Goal: Task Accomplishment & Management: Manage account settings

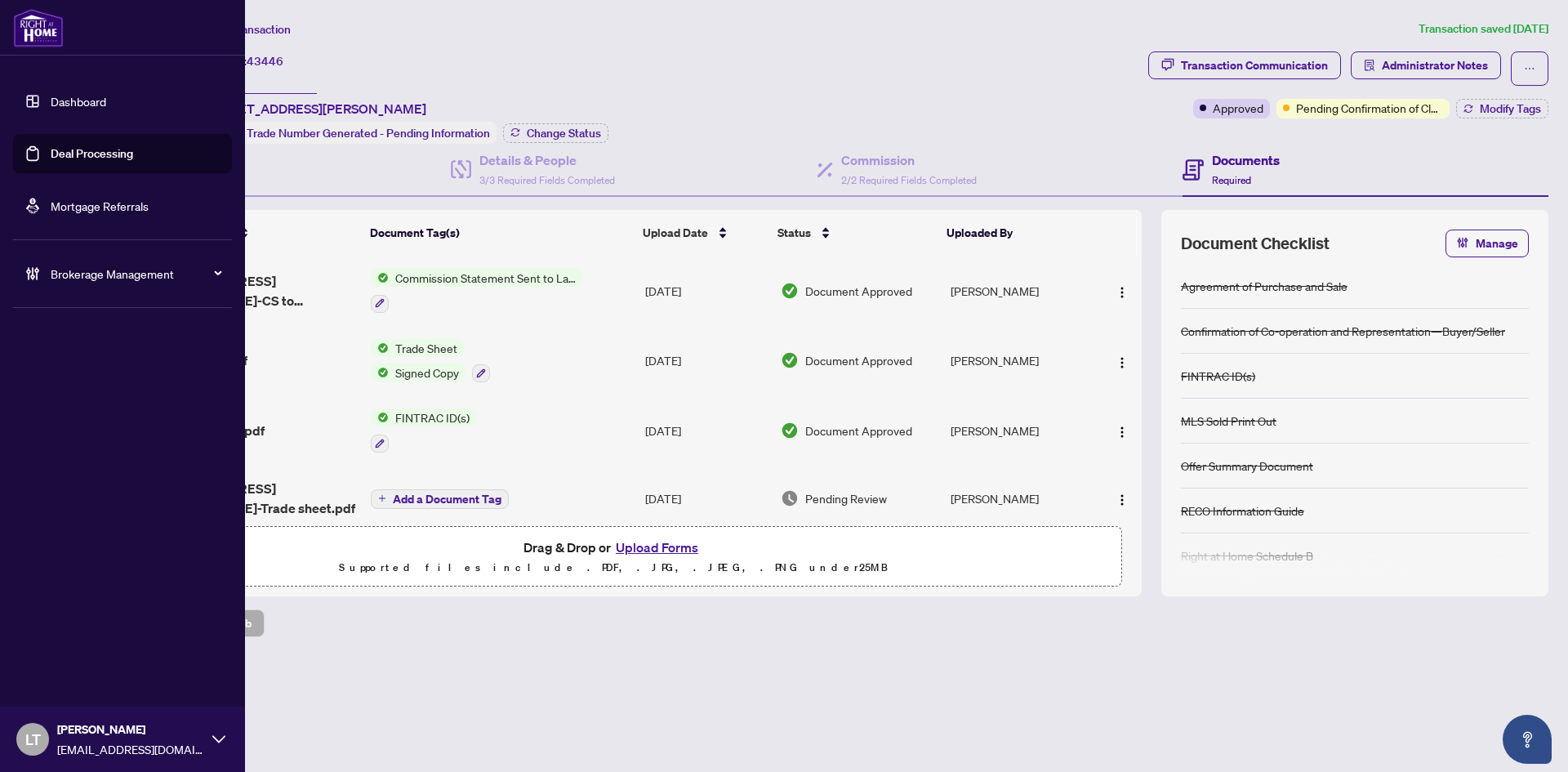
click at [50, 94] on link "Dashboard" at bounding box center [78, 102] width 55 height 15
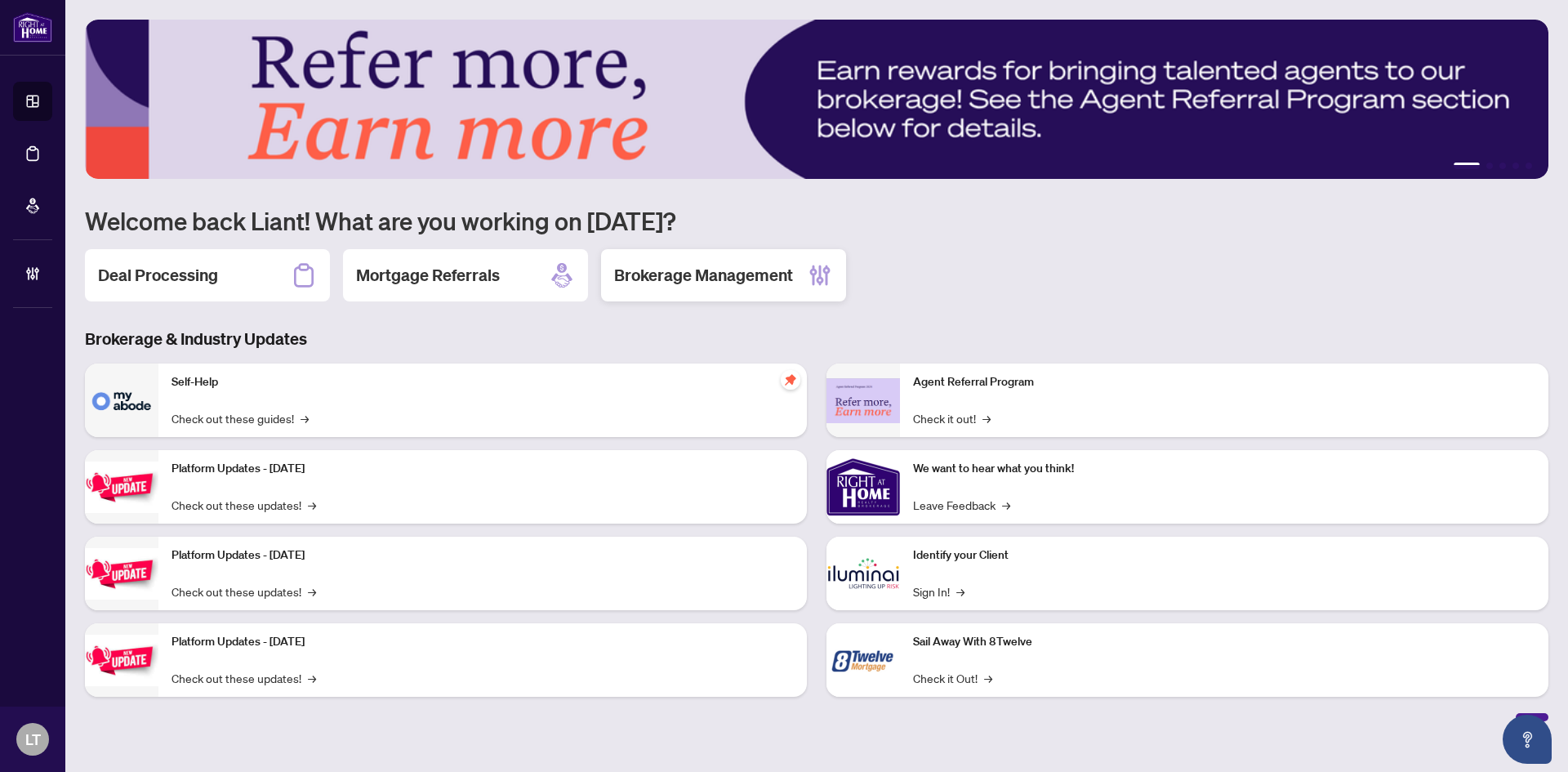
click at [707, 287] on h2 "Brokerage Management" at bounding box center [703, 276] width 179 height 23
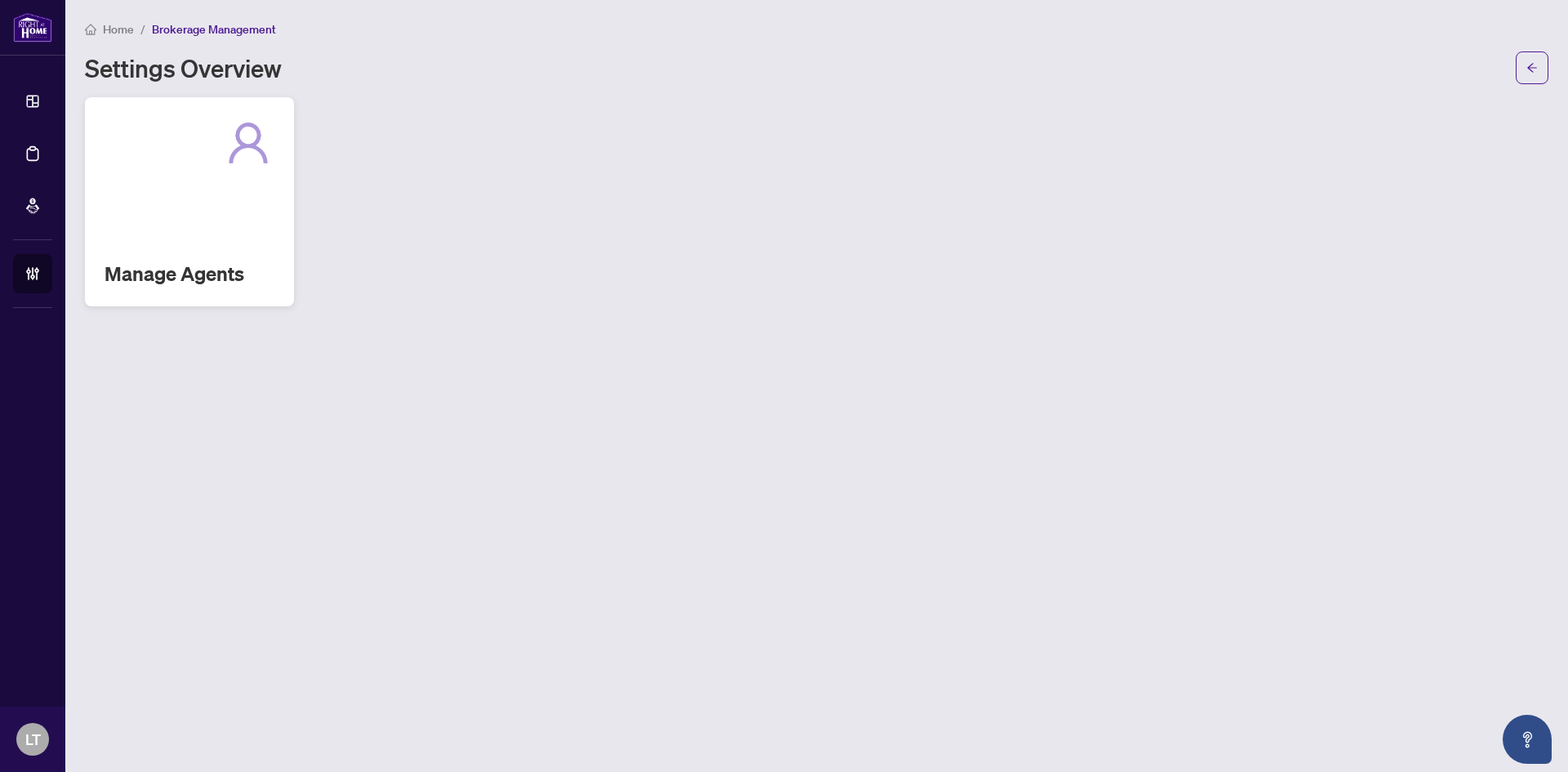
click at [150, 205] on div "Manage Agents" at bounding box center [189, 201] width 209 height 209
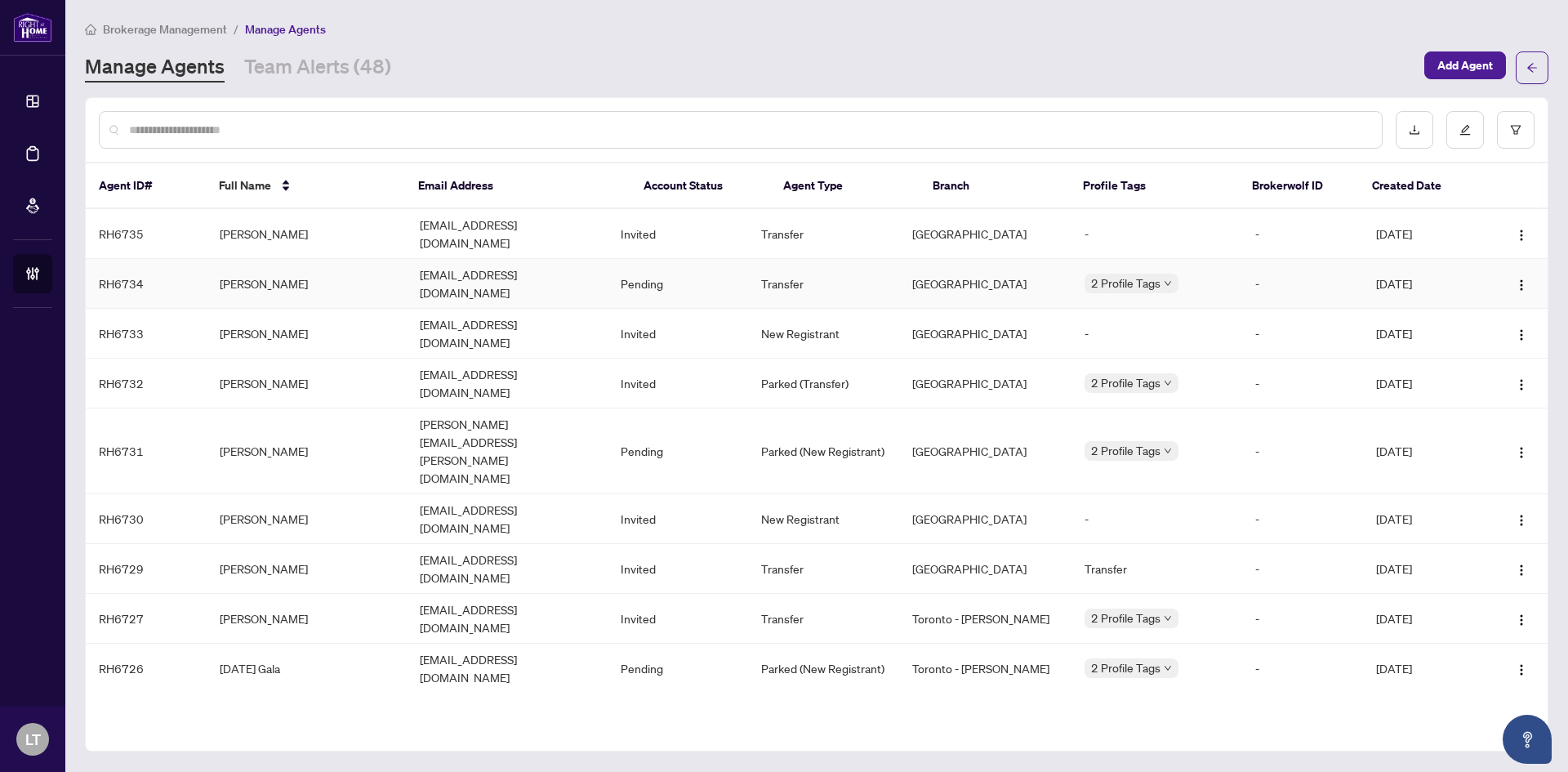
click at [249, 277] on td "[PERSON_NAME]" at bounding box center [306, 284] width 201 height 50
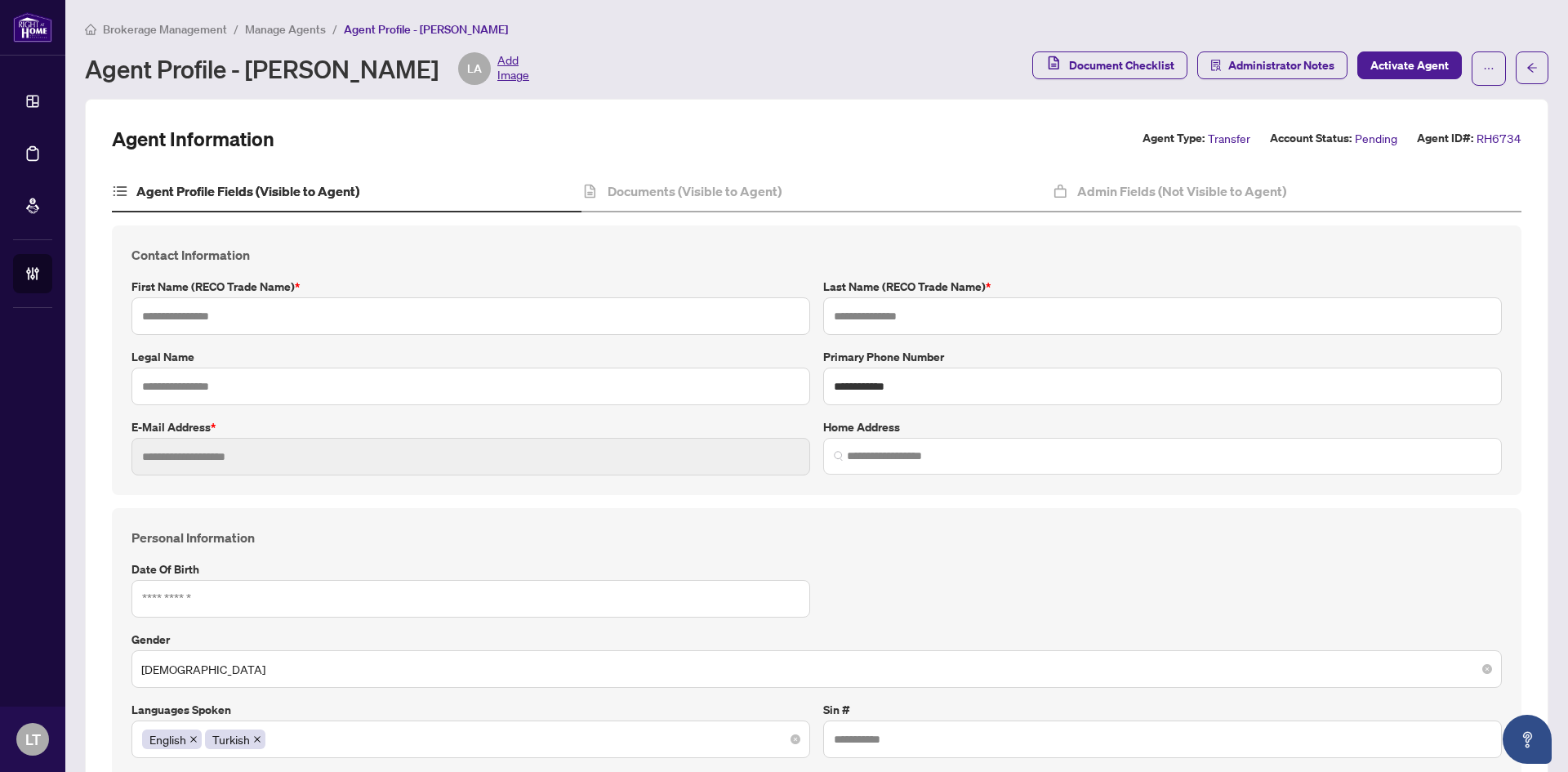
type input "***"
type input "****"
type input "**********"
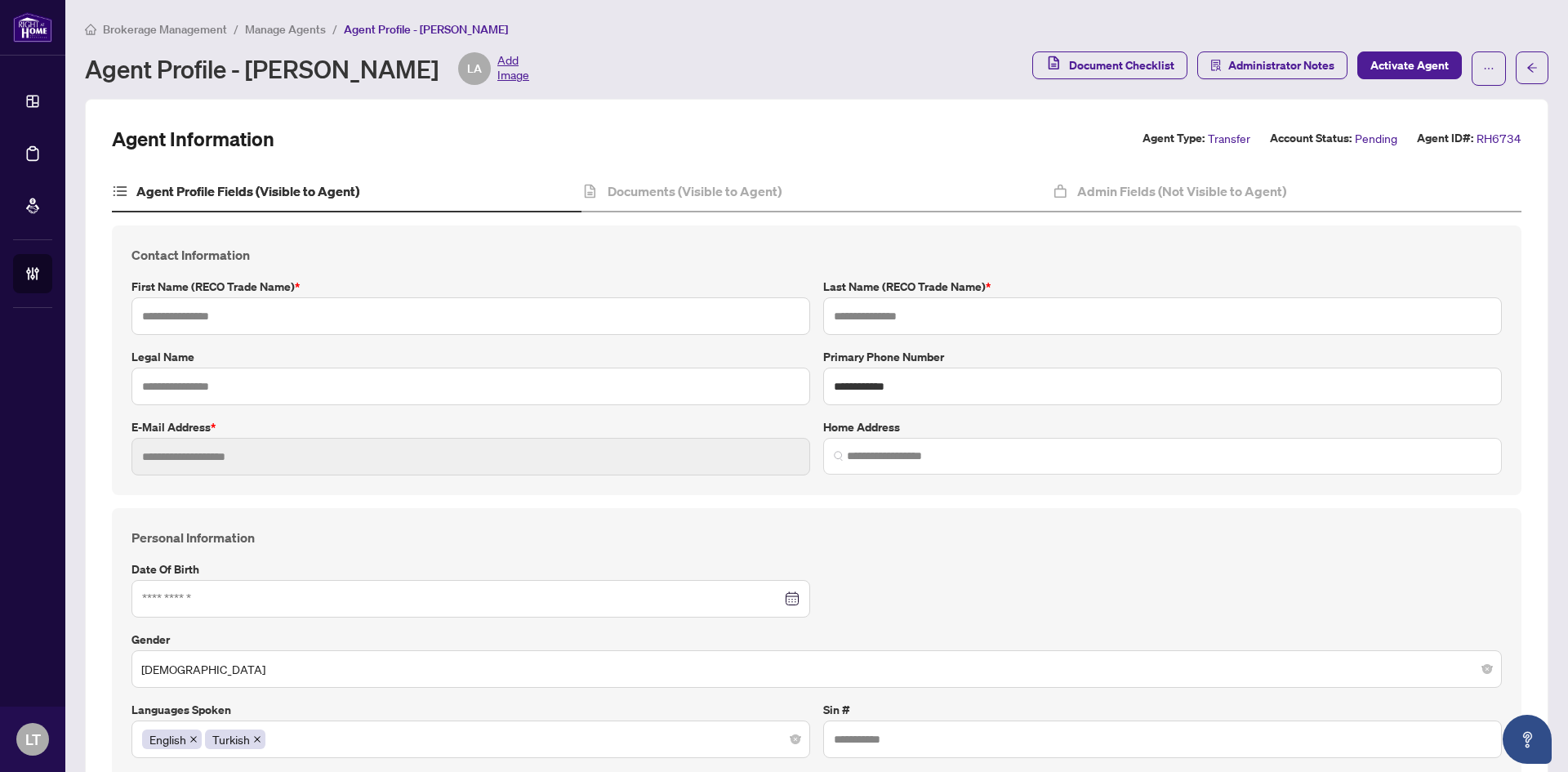
type input "*********"
type input "**********"
type input "**"
type input "*****"
type input "*******"
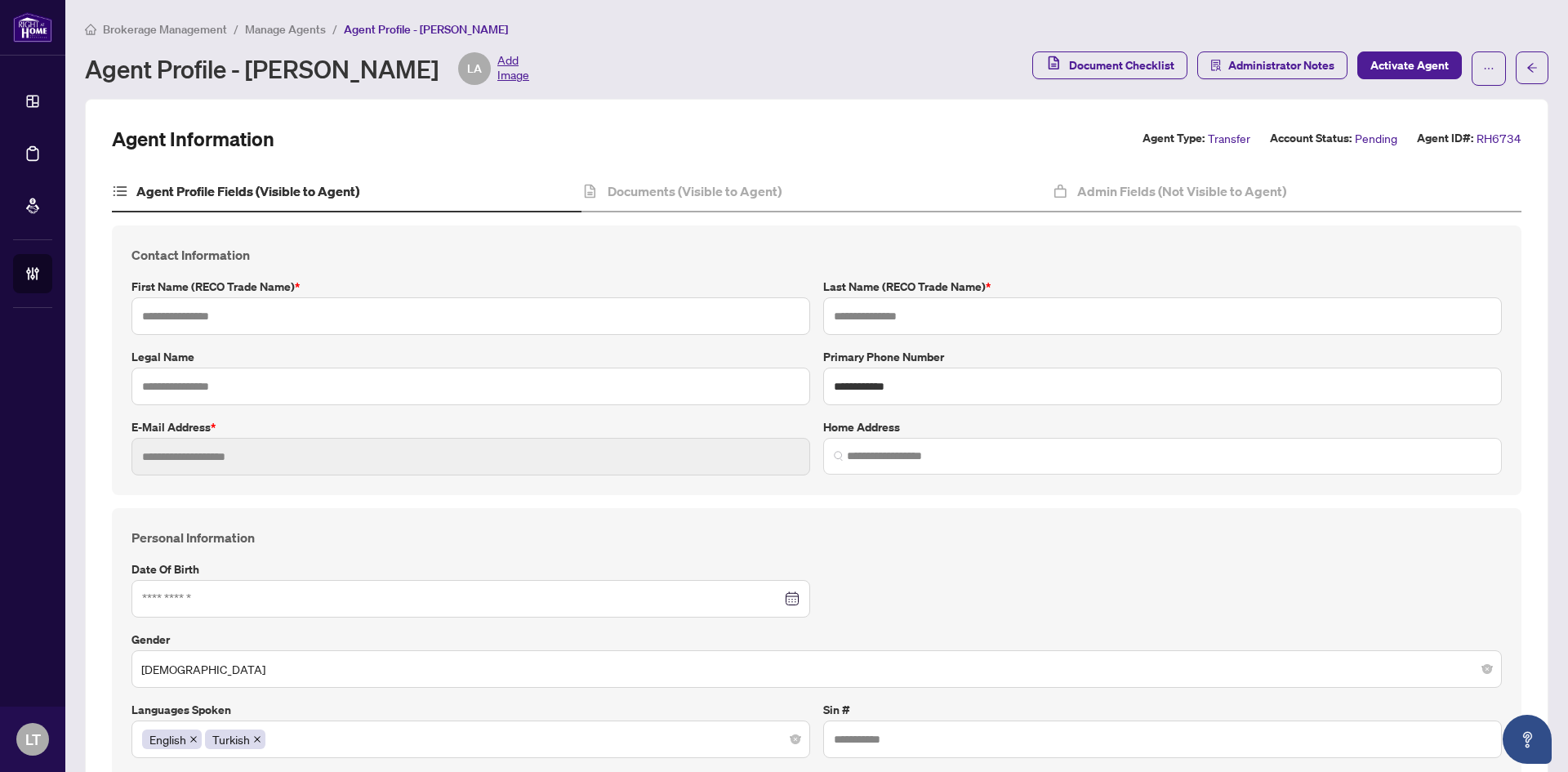
type input "*******"
type input "**********"
type input "****"
type input "**********"
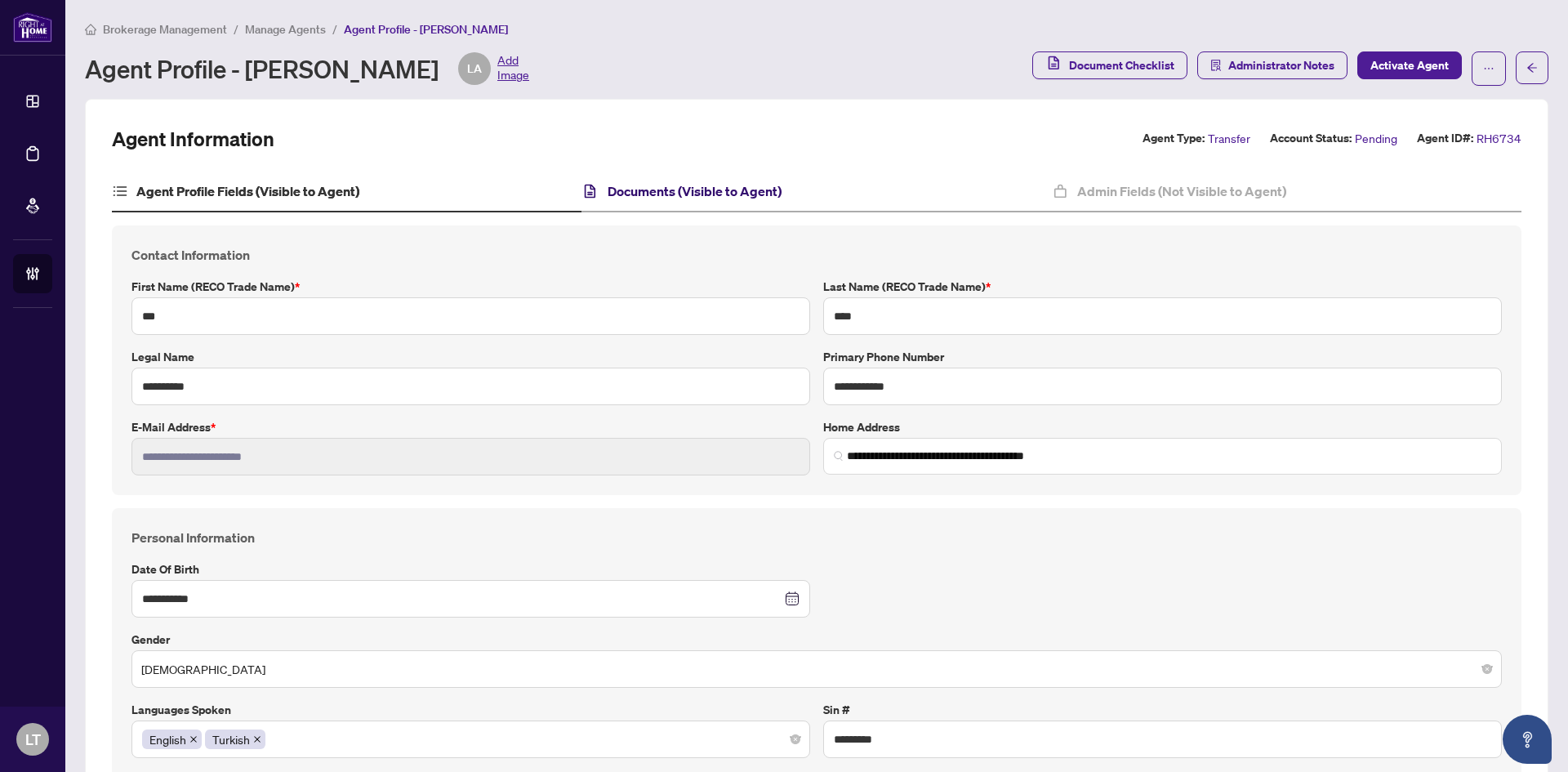
click at [645, 189] on h4 "Documents (Visible to Agent)" at bounding box center [694, 192] width 174 height 20
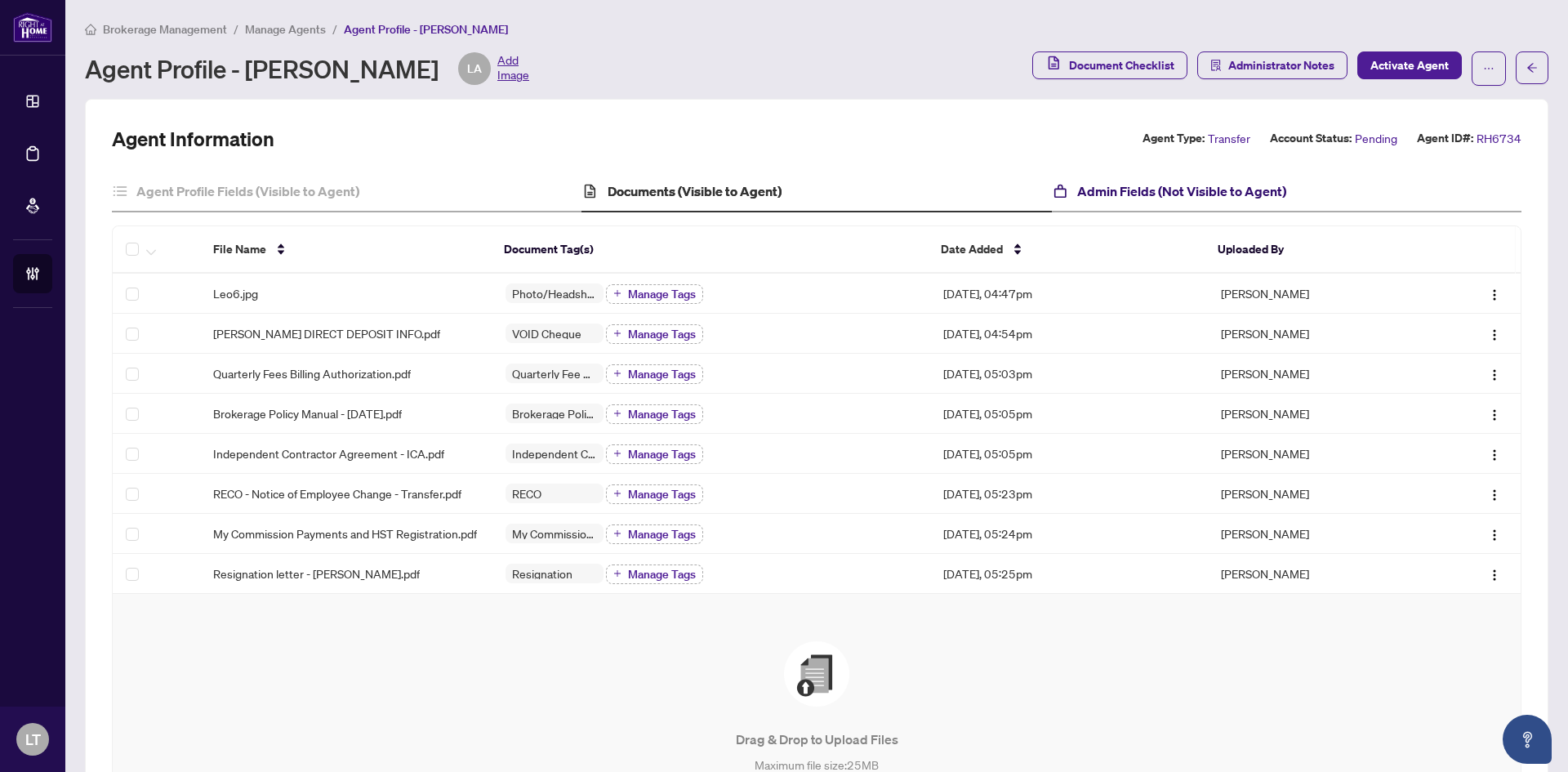
click at [1126, 190] on h4 "Admin Fields (Not Visible to Agent)" at bounding box center [1182, 192] width 209 height 20
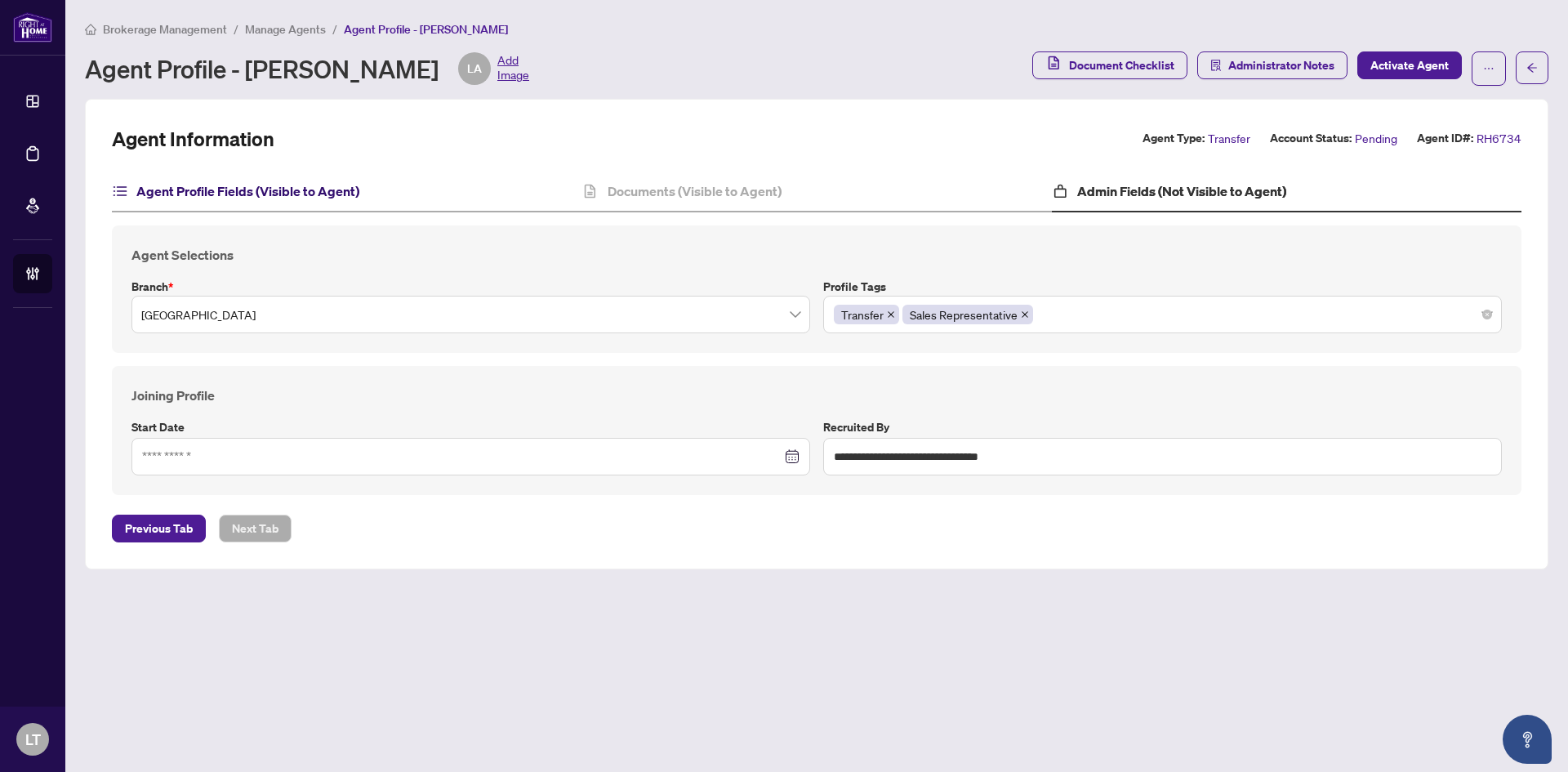
click at [314, 184] on h4 "Agent Profile Fields (Visible to Agent)" at bounding box center [248, 192] width 223 height 20
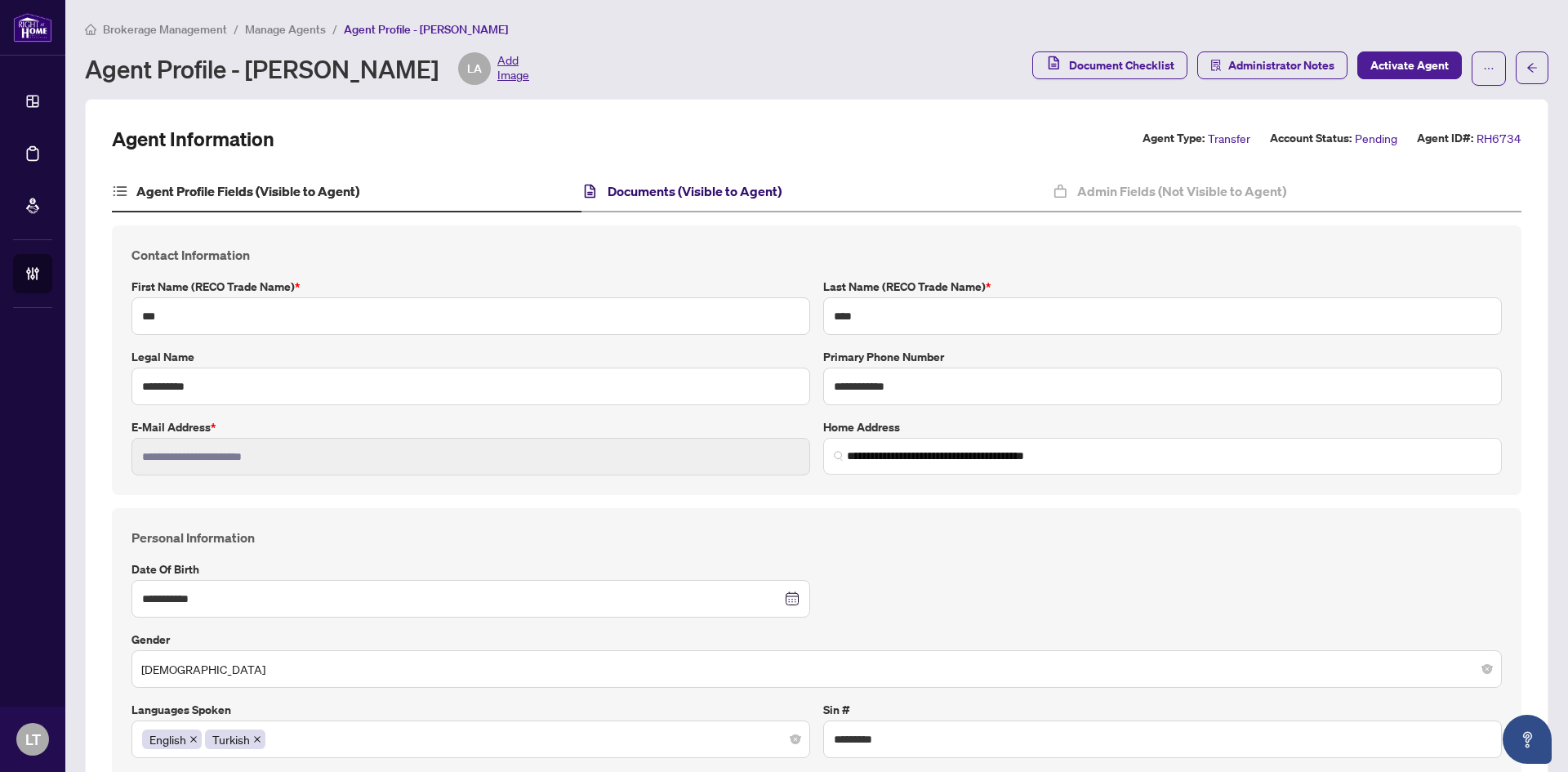
click at [656, 193] on h4 "Documents (Visible to Agent)" at bounding box center [694, 192] width 174 height 20
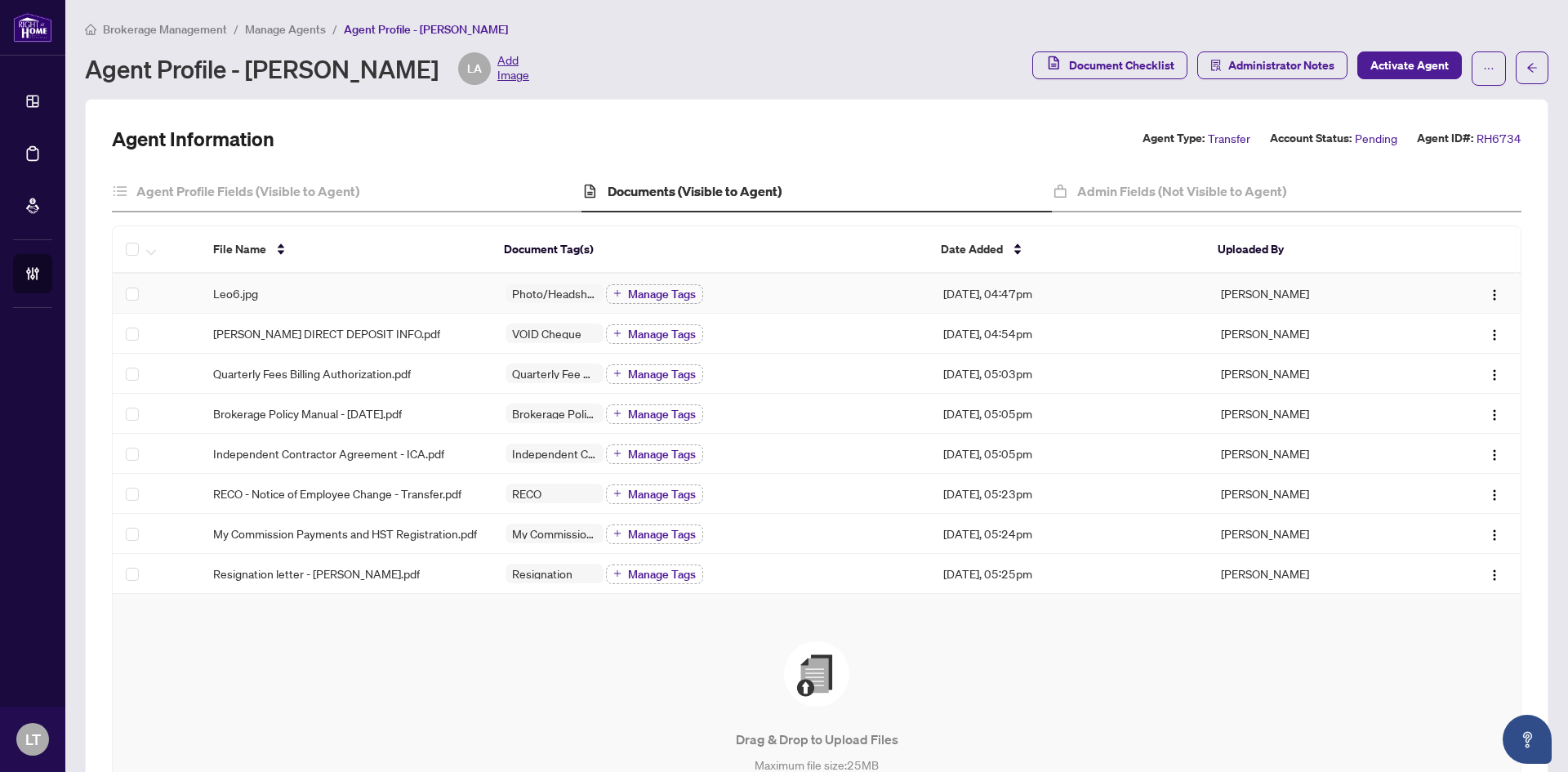
click at [536, 294] on span "Photo/Headshot" at bounding box center [555, 293] width 98 height 12
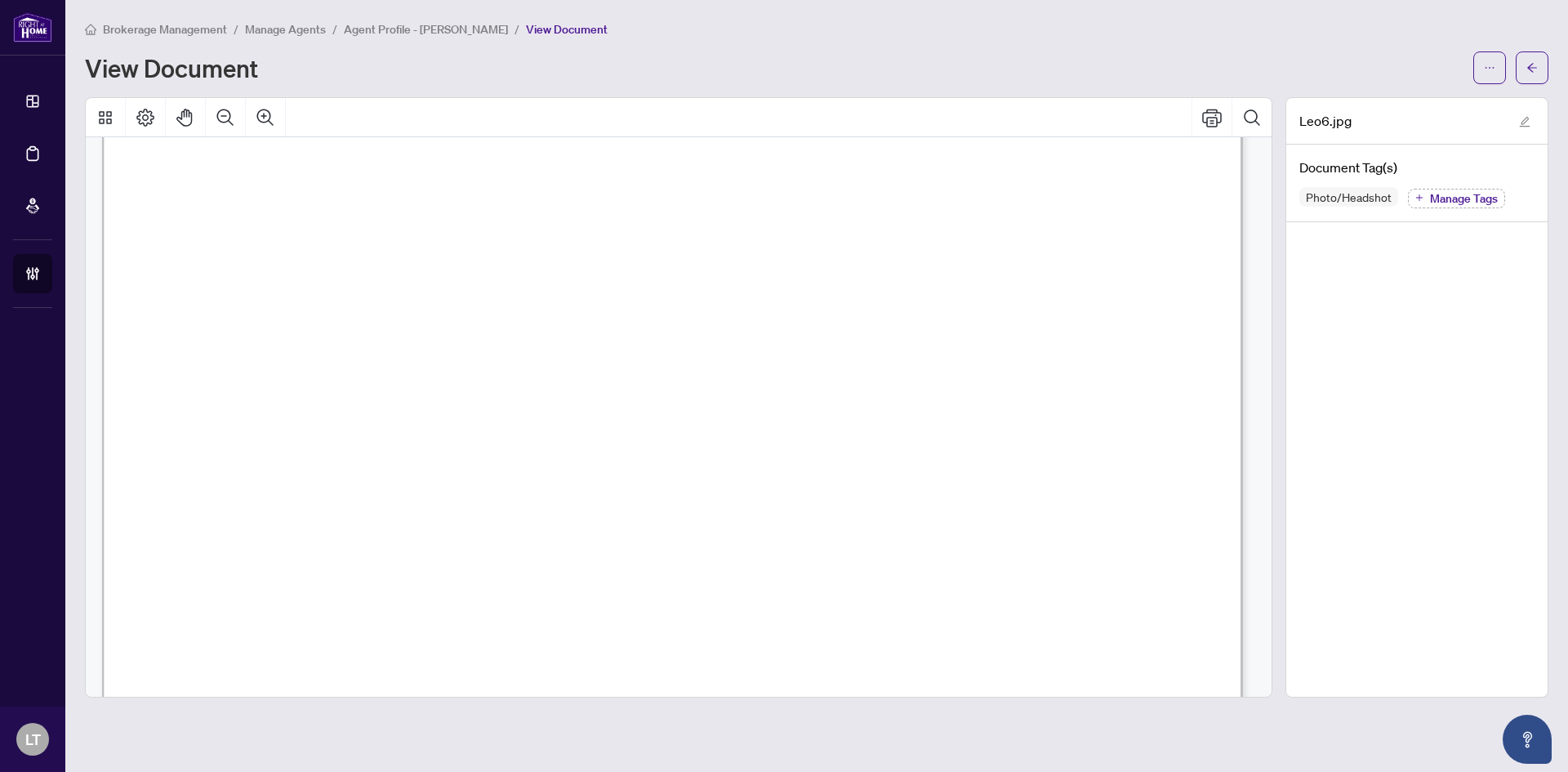
scroll to position [736, 0]
click at [1528, 76] on span "button" at bounding box center [1533, 68] width 12 height 26
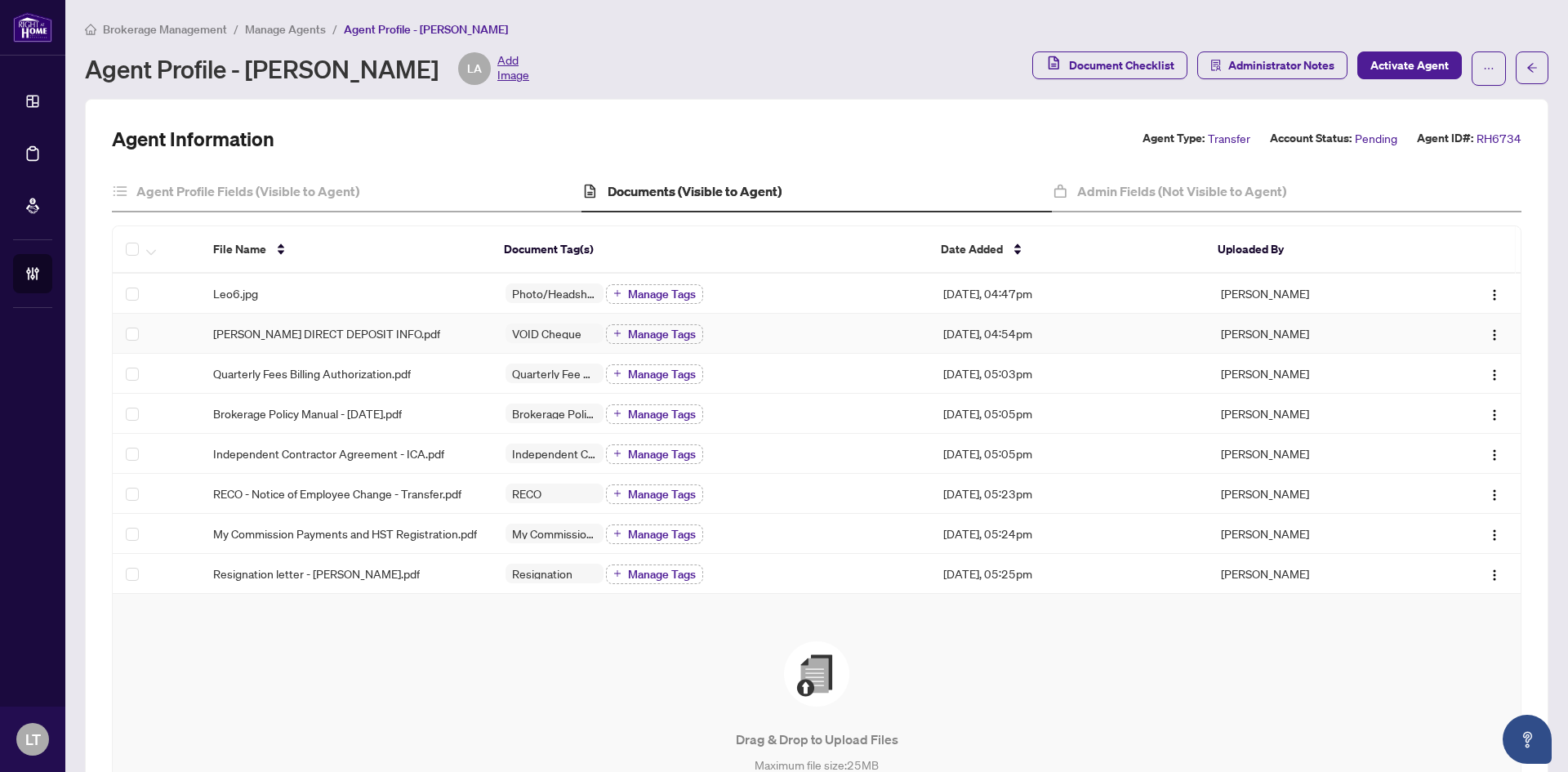
click at [531, 329] on span "VOID Cheque" at bounding box center [547, 334] width 83 height 12
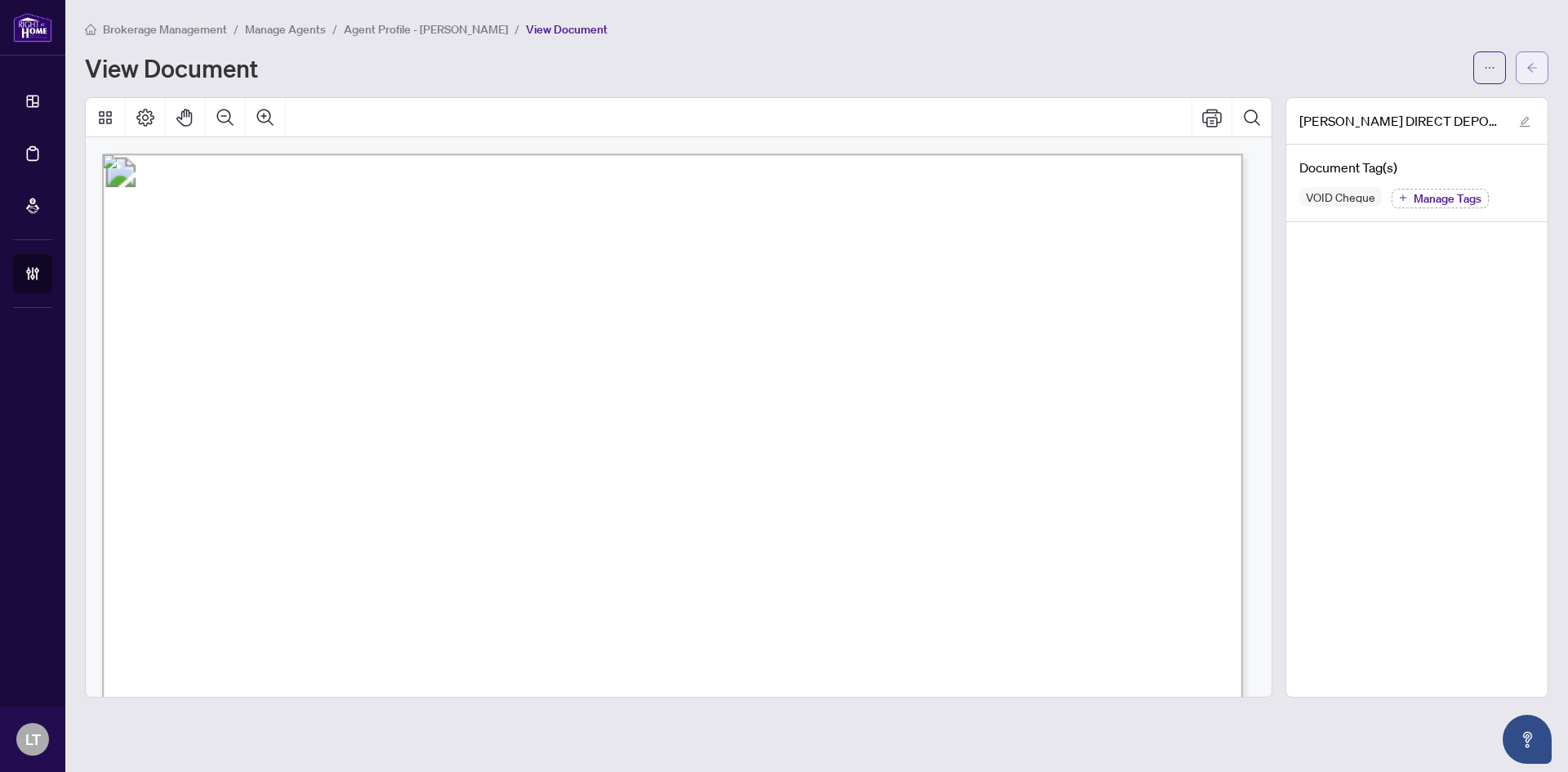
click at [1529, 59] on span "button" at bounding box center [1533, 68] width 12 height 26
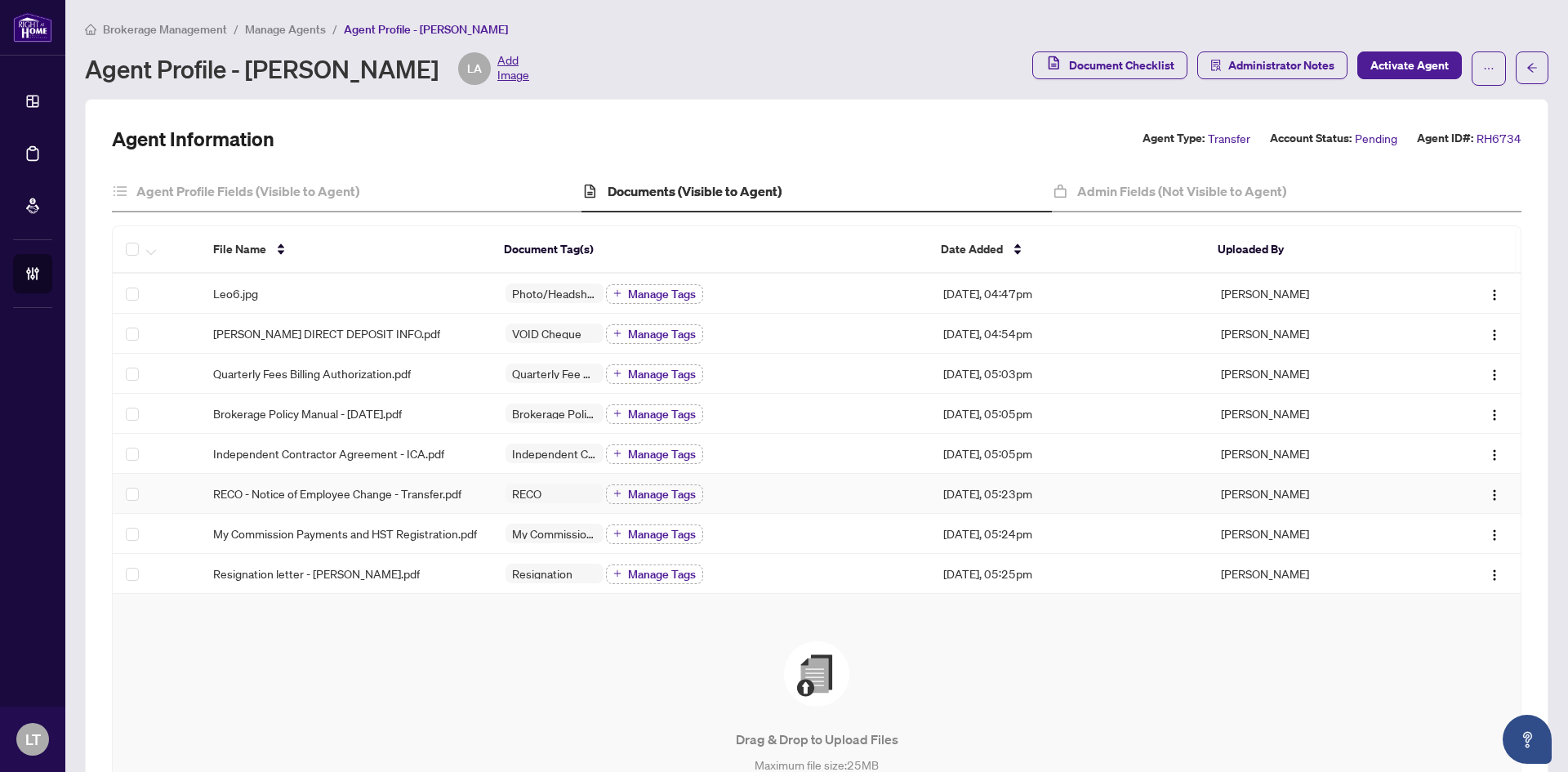
click at [518, 488] on span "RECO" at bounding box center [527, 494] width 42 height 12
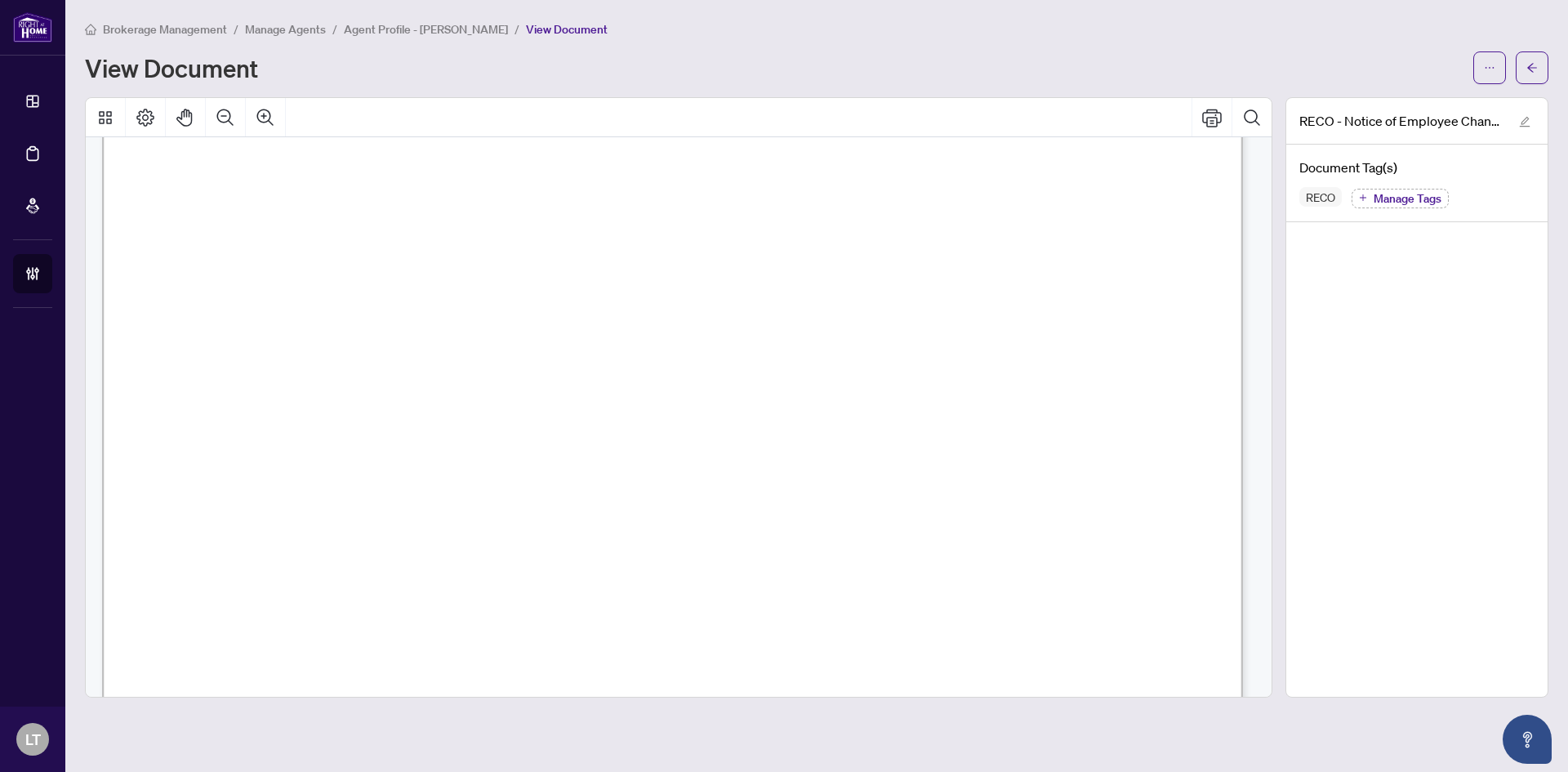
scroll to position [1974, 0]
click at [1529, 60] on span "button" at bounding box center [1533, 68] width 12 height 26
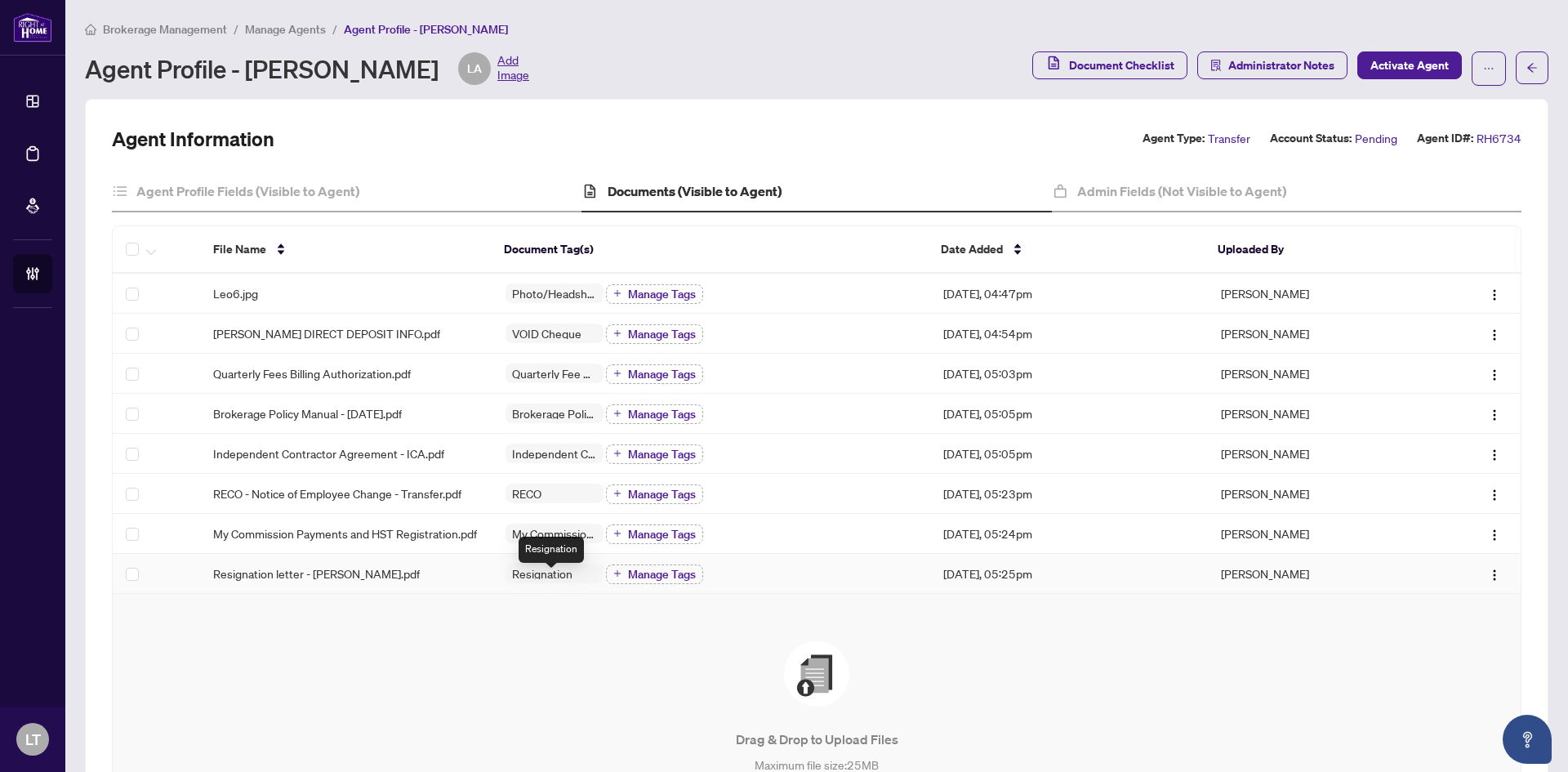
click at [529, 580] on span "Resignation" at bounding box center [542, 574] width 73 height 12
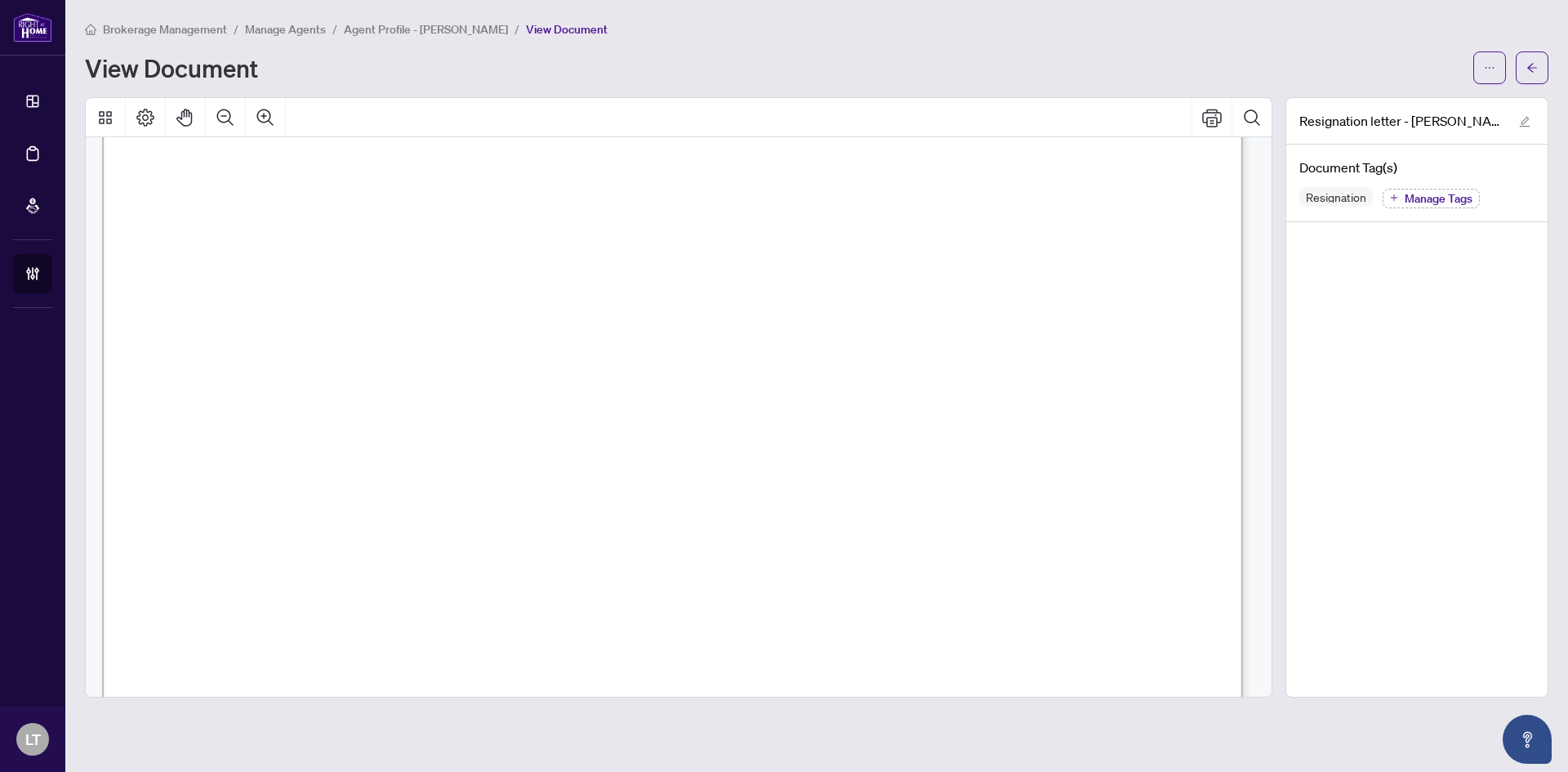
scroll to position [490, 0]
click at [1533, 64] on icon "arrow-left" at bounding box center [1533, 67] width 10 height 9
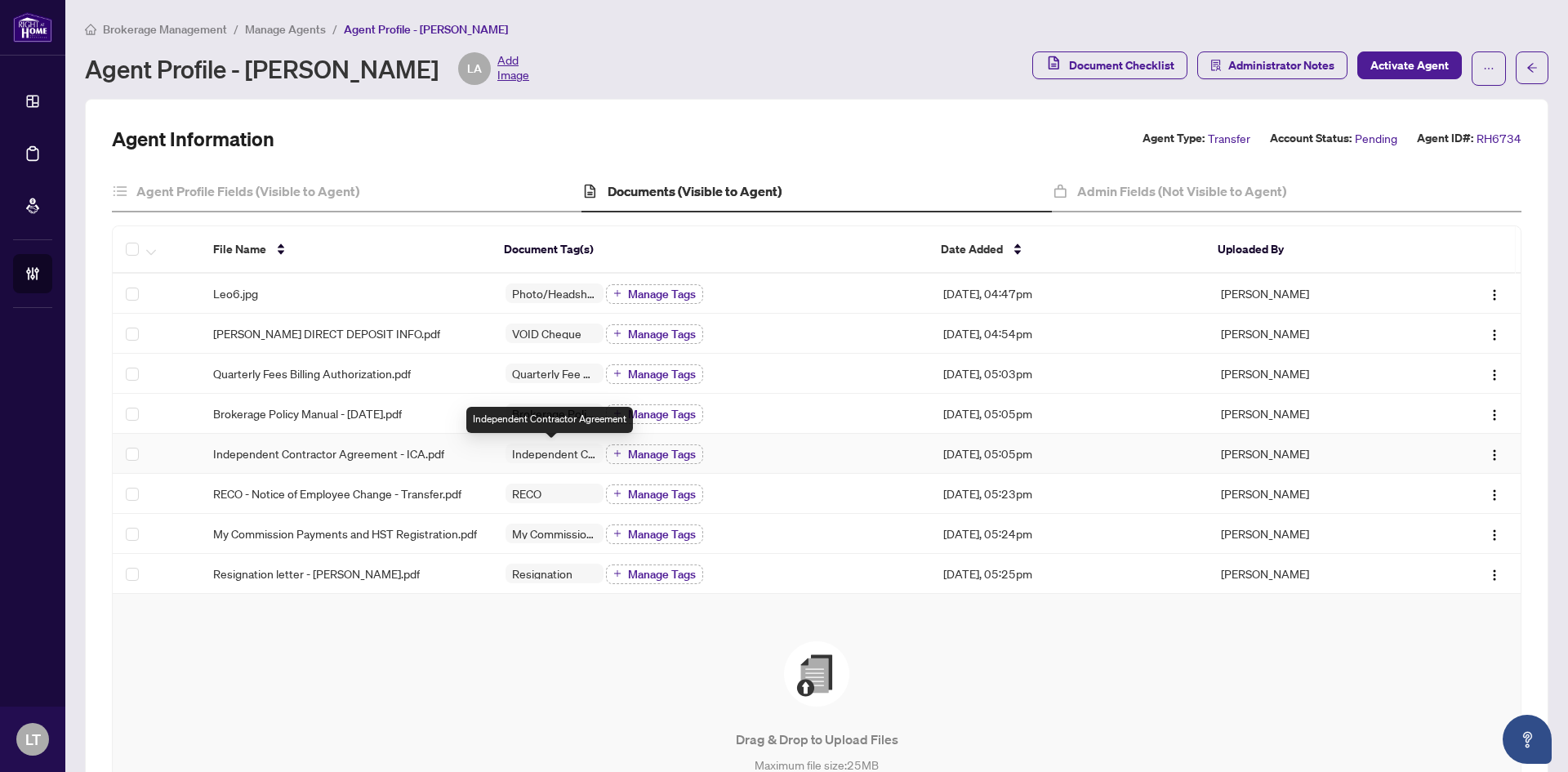
click at [552, 458] on span "Independent Contractor Agreement" at bounding box center [555, 453] width 98 height 20
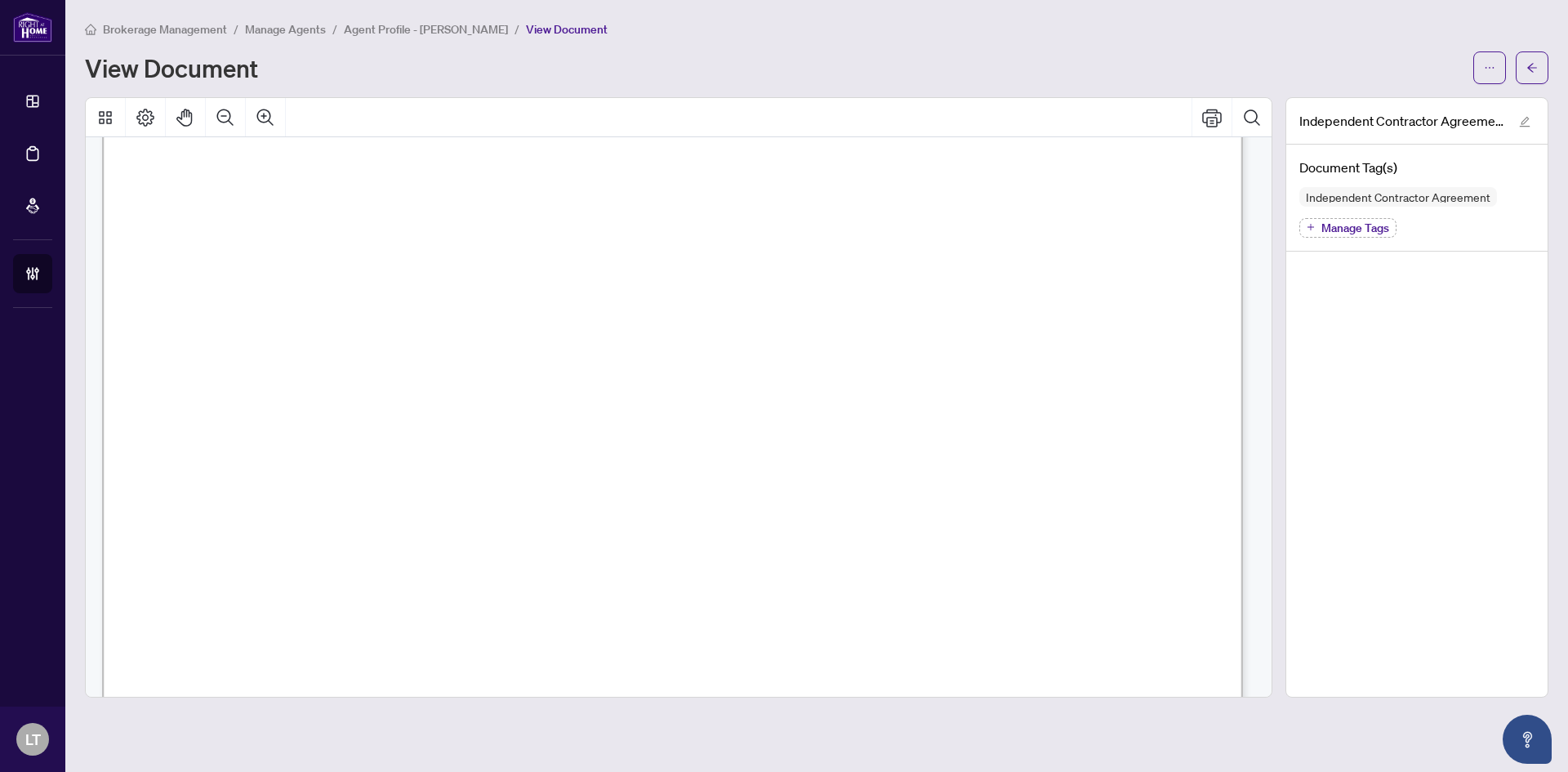
scroll to position [327, 0]
click at [476, 397] on span "[PERSON_NAME]" at bounding box center [412, 404] width 128 height 20
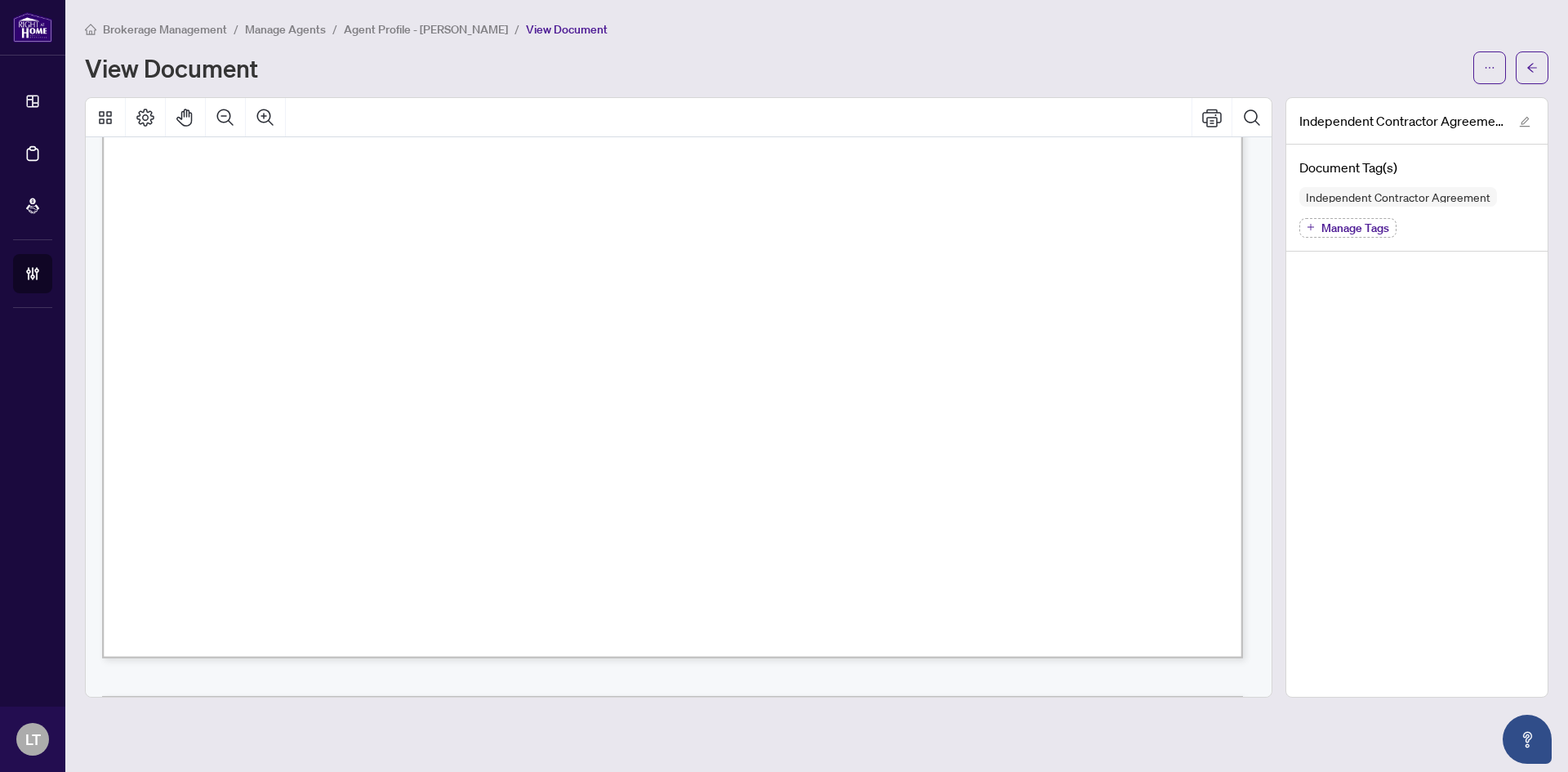
scroll to position [9167, 0]
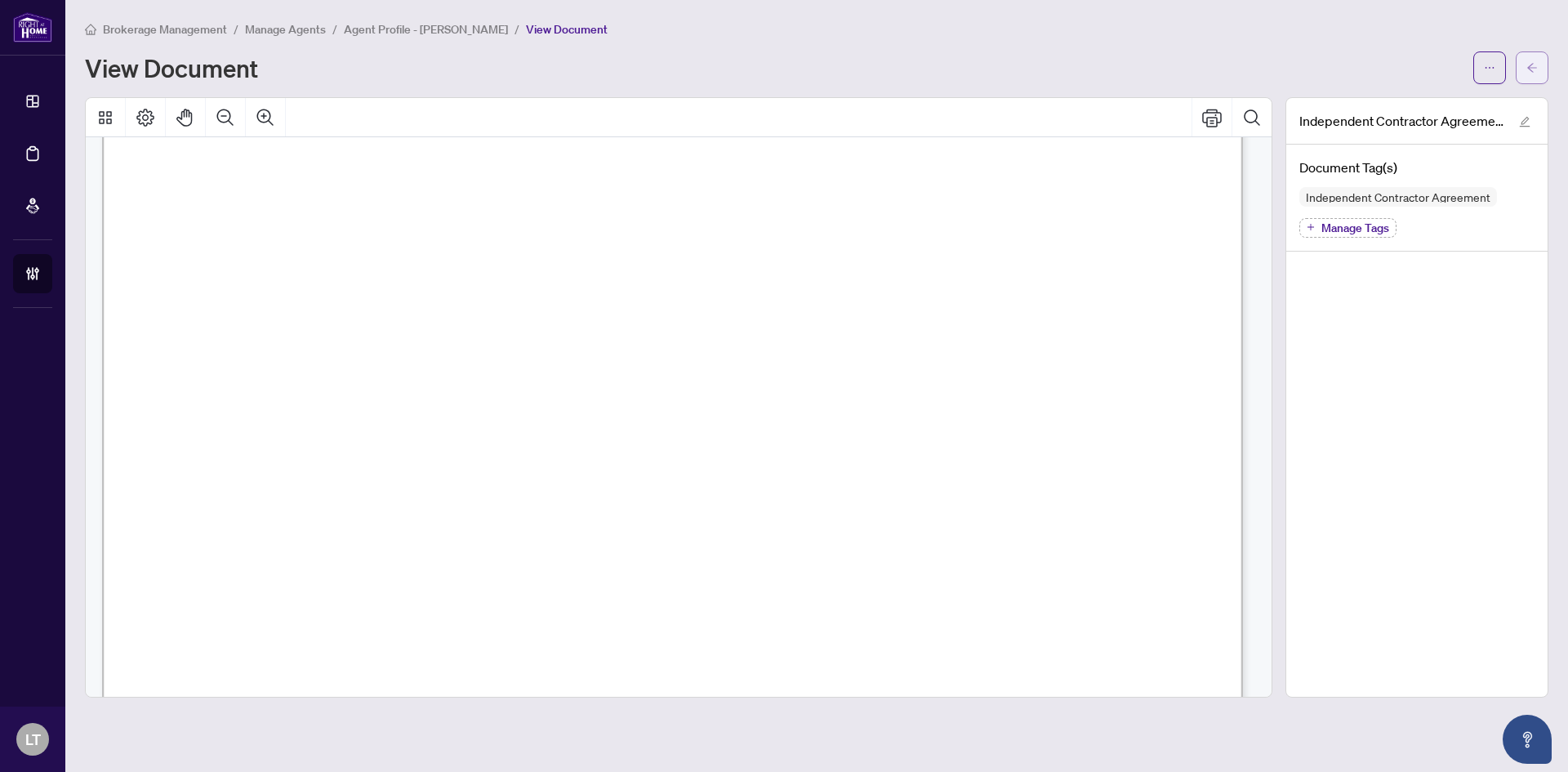
click at [1534, 62] on icon "arrow-left" at bounding box center [1533, 68] width 12 height 12
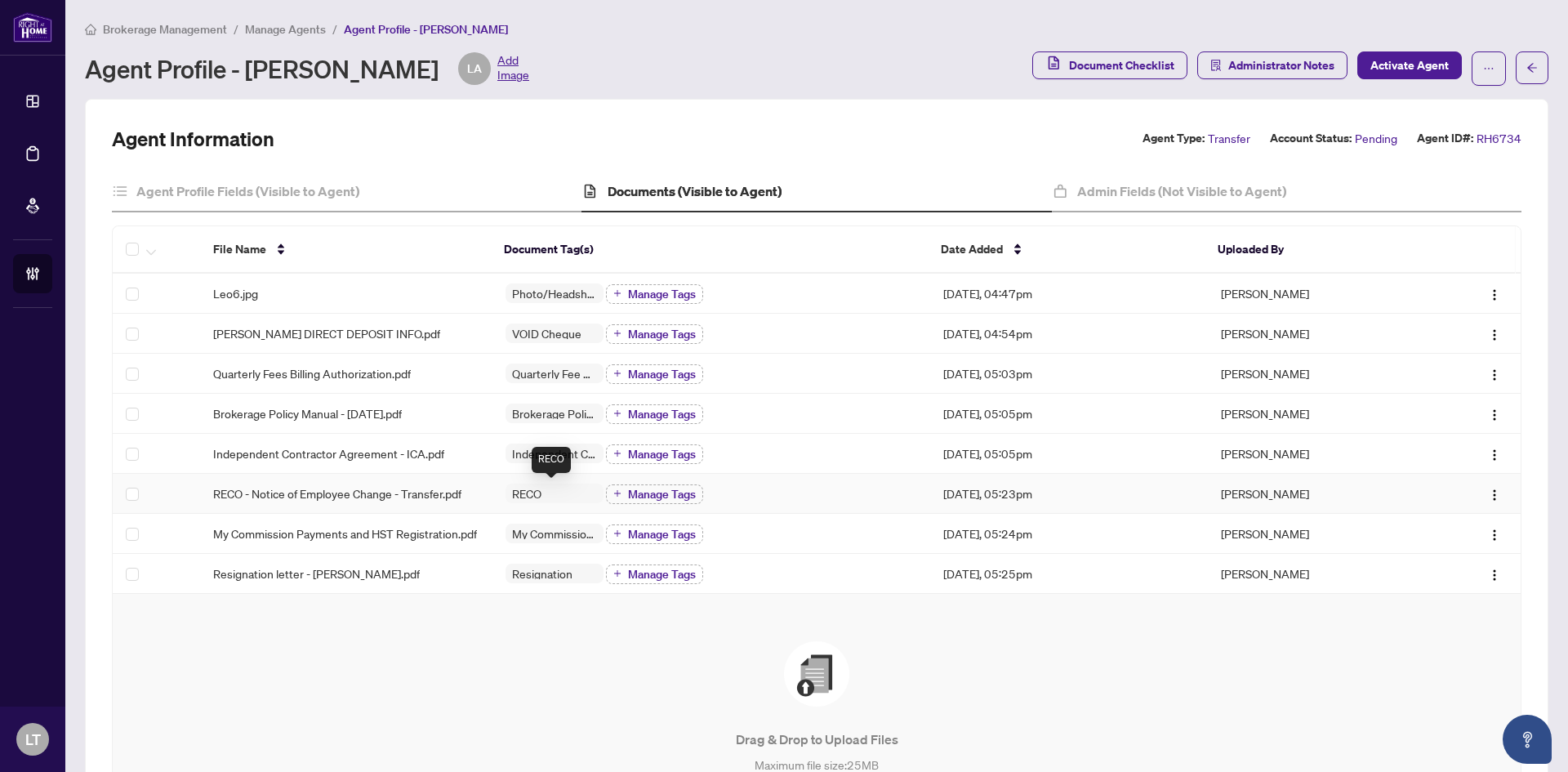
click at [522, 499] on span "RECO" at bounding box center [555, 494] width 98 height 20
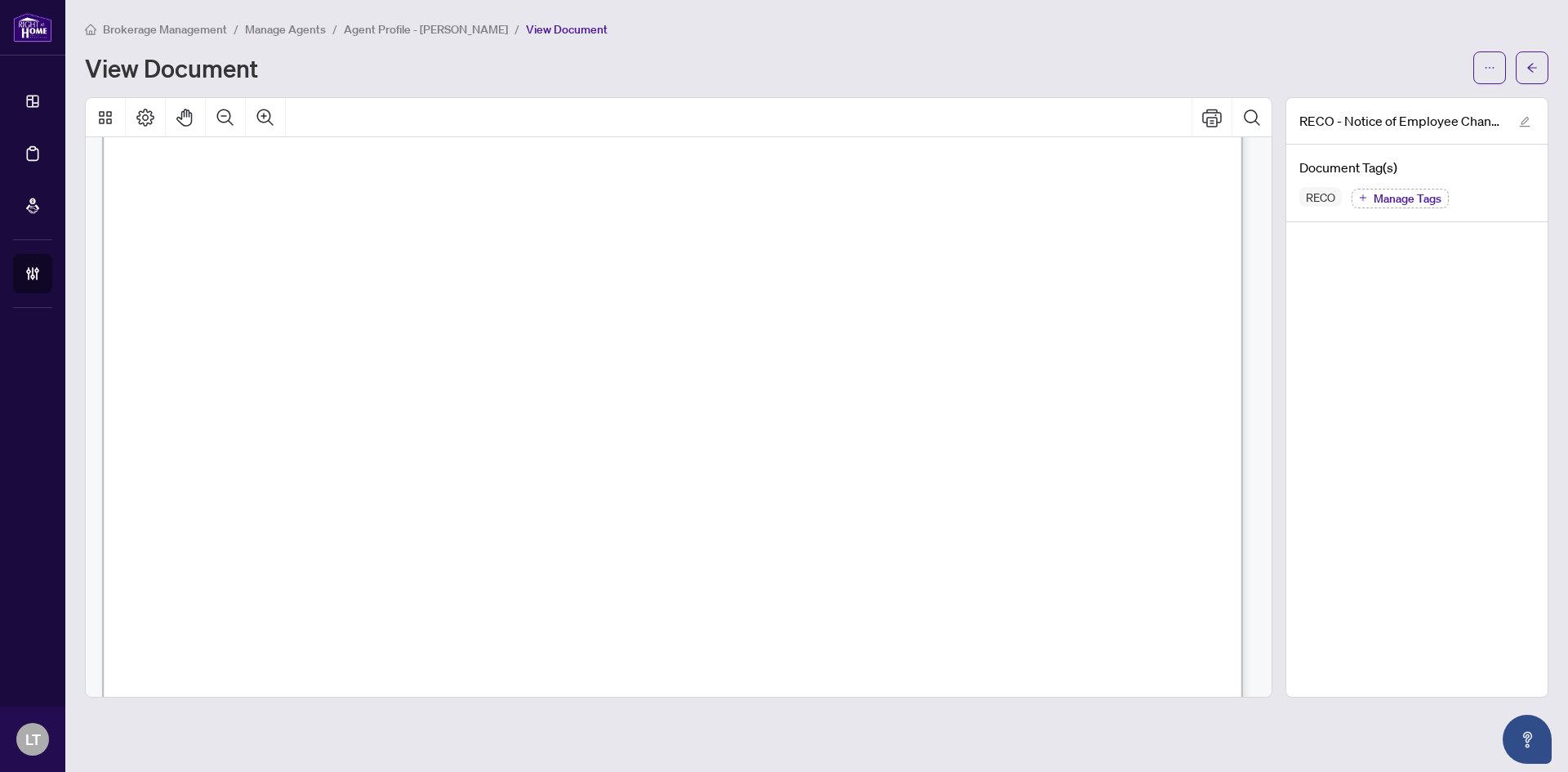
scroll to position [490, 0]
click at [1528, 57] on span "button" at bounding box center [1533, 68] width 12 height 26
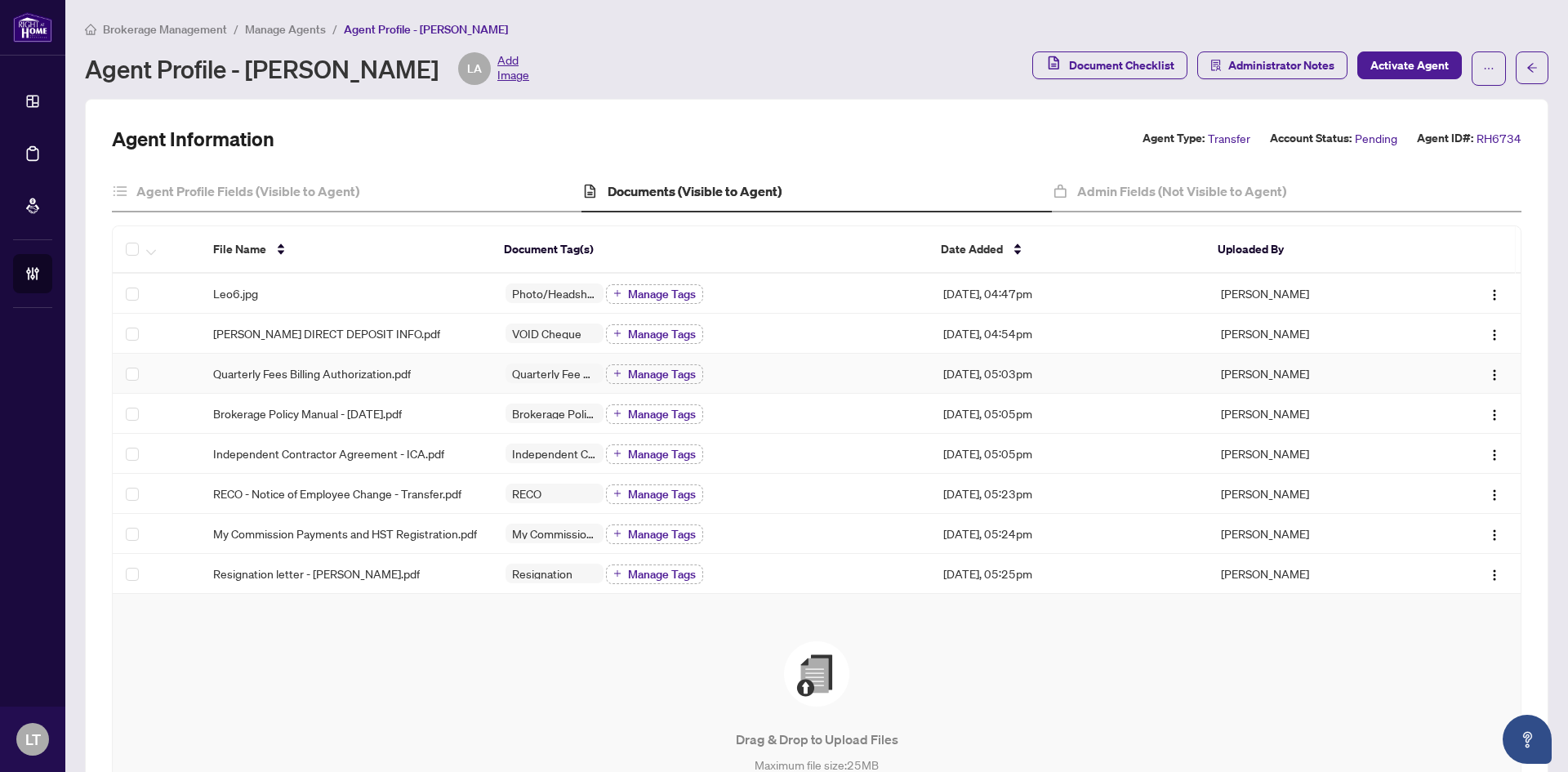
click at [519, 383] on td "Quarterly Fee Auto-Debit Authorization Manage Tags" at bounding box center [712, 374] width 439 height 40
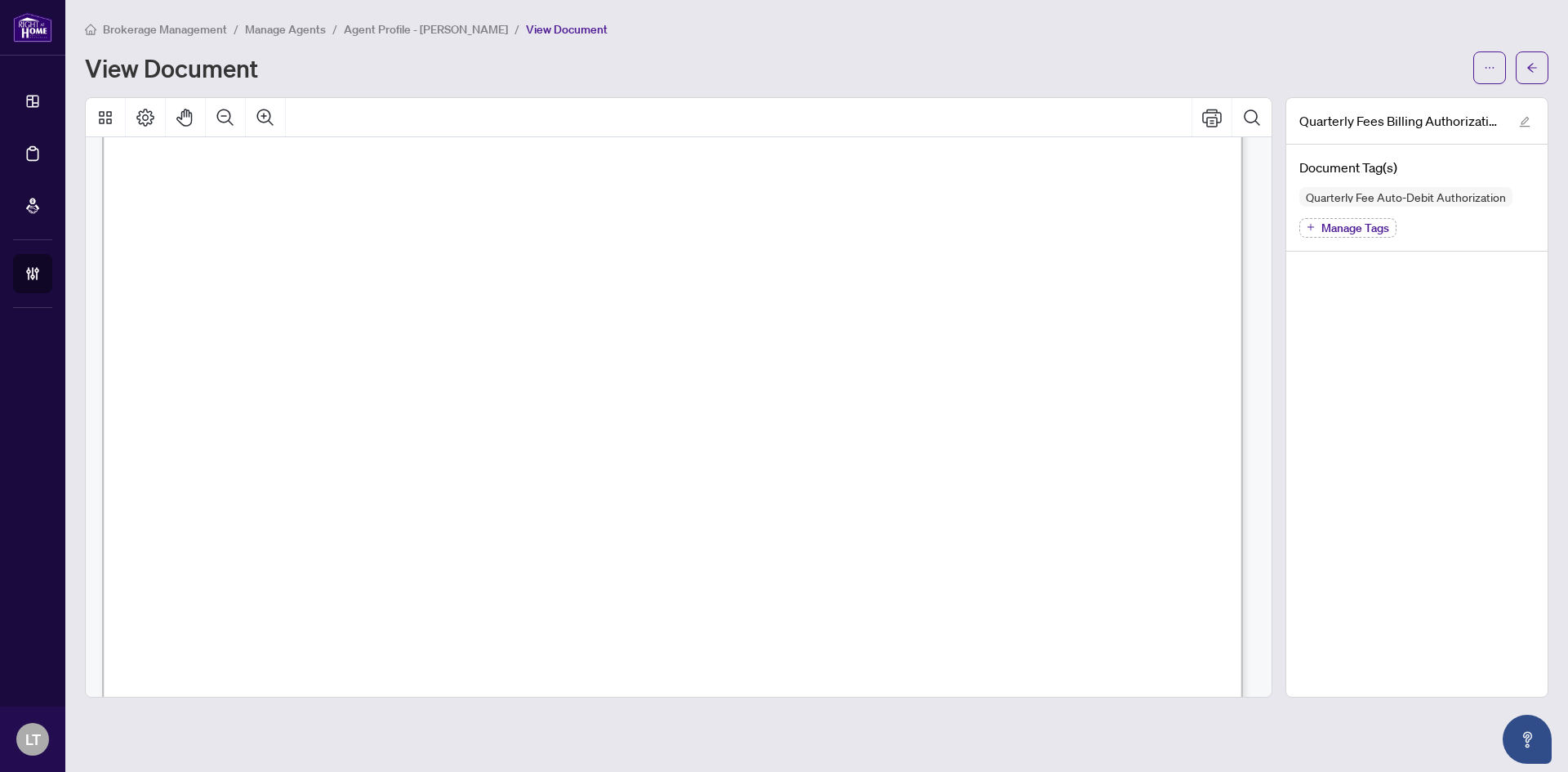
scroll to position [444, 0]
click at [242, 432] on span "☐" at bounding box center [245, 435] width 15 height 36
drag, startPoint x: 1272, startPoint y: 463, endPoint x: 1274, endPoint y: 523, distance: 60.0
click at [1277, 555] on div at bounding box center [678, 398] width 1201 height 601
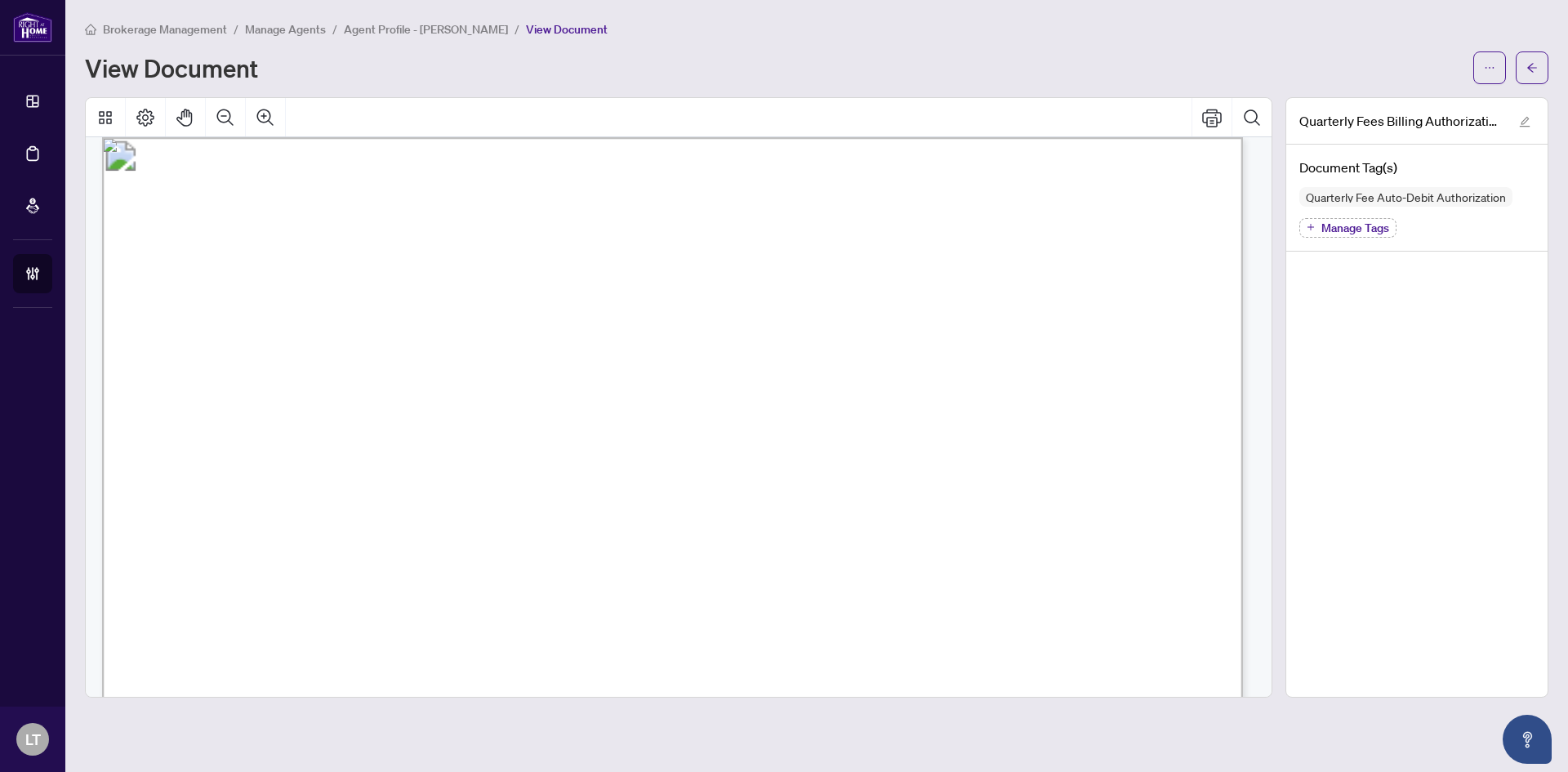
scroll to position [0, 0]
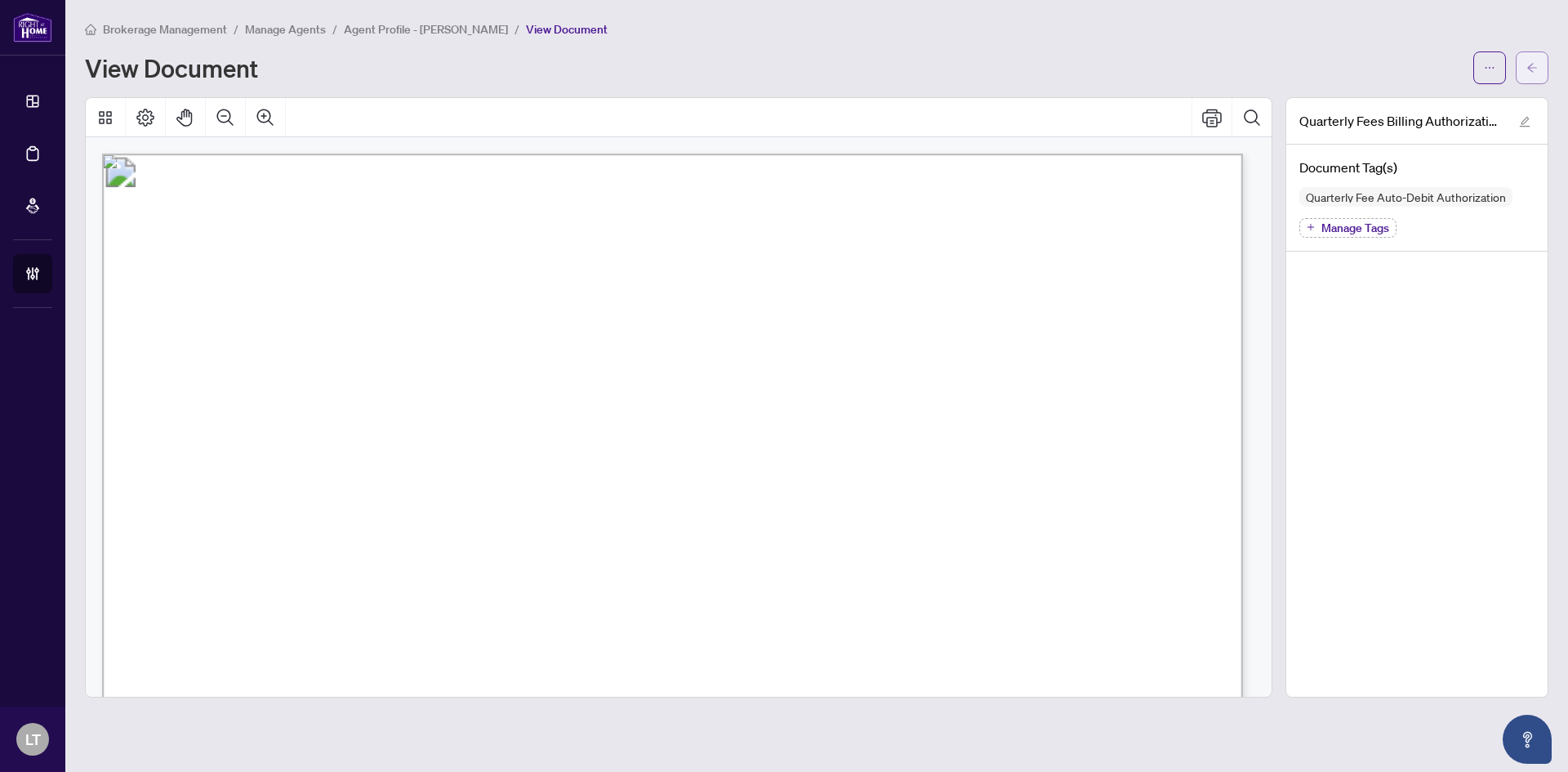
click at [1533, 67] on icon "arrow-left" at bounding box center [1533, 68] width 12 height 12
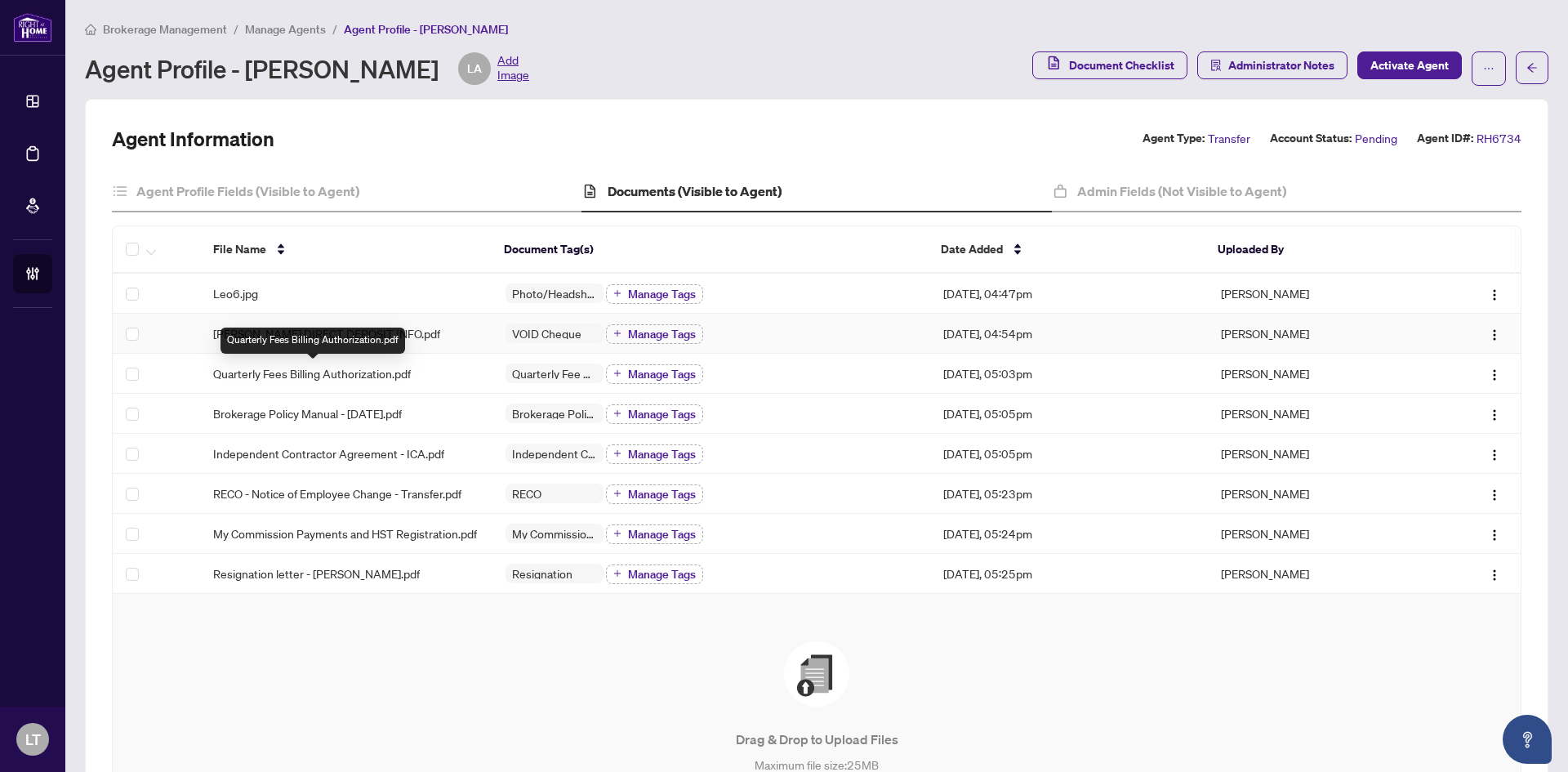
click at [343, 320] on td "[PERSON_NAME] DIRECT DEPOSIT INFO.pdf" at bounding box center [347, 334] width 292 height 40
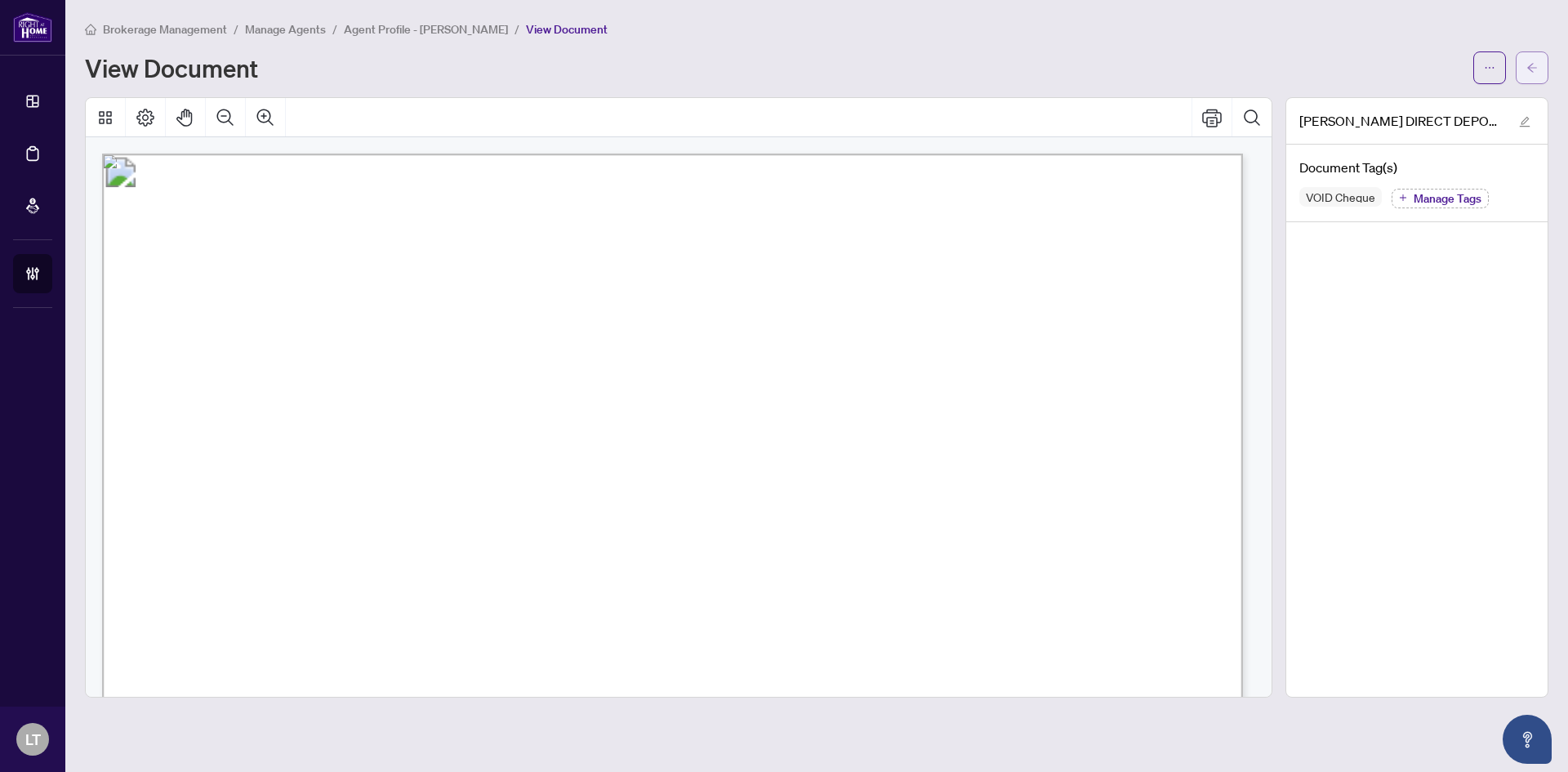
click at [1535, 66] on icon "arrow-left" at bounding box center [1533, 68] width 12 height 12
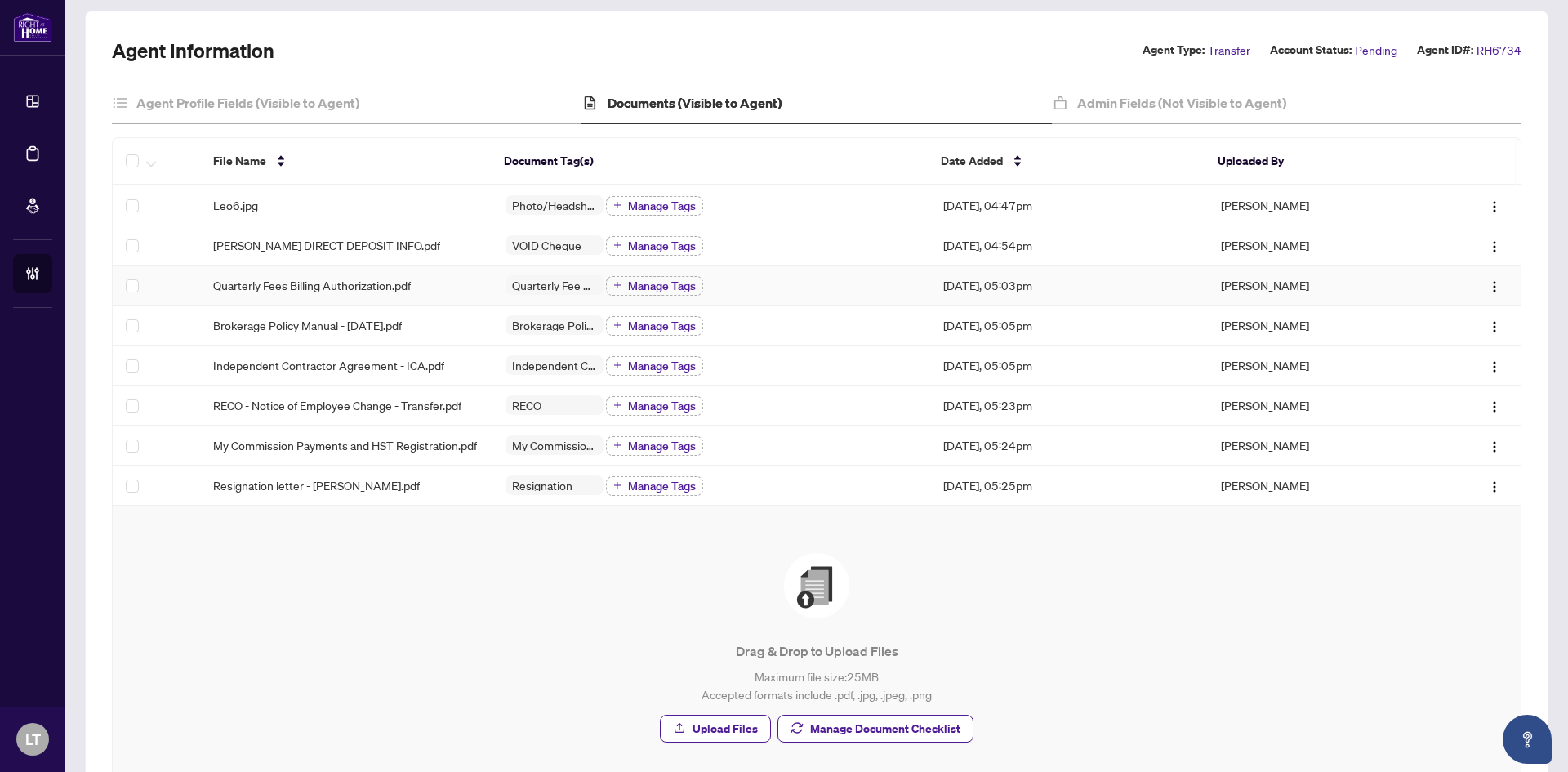
scroll to position [210, 0]
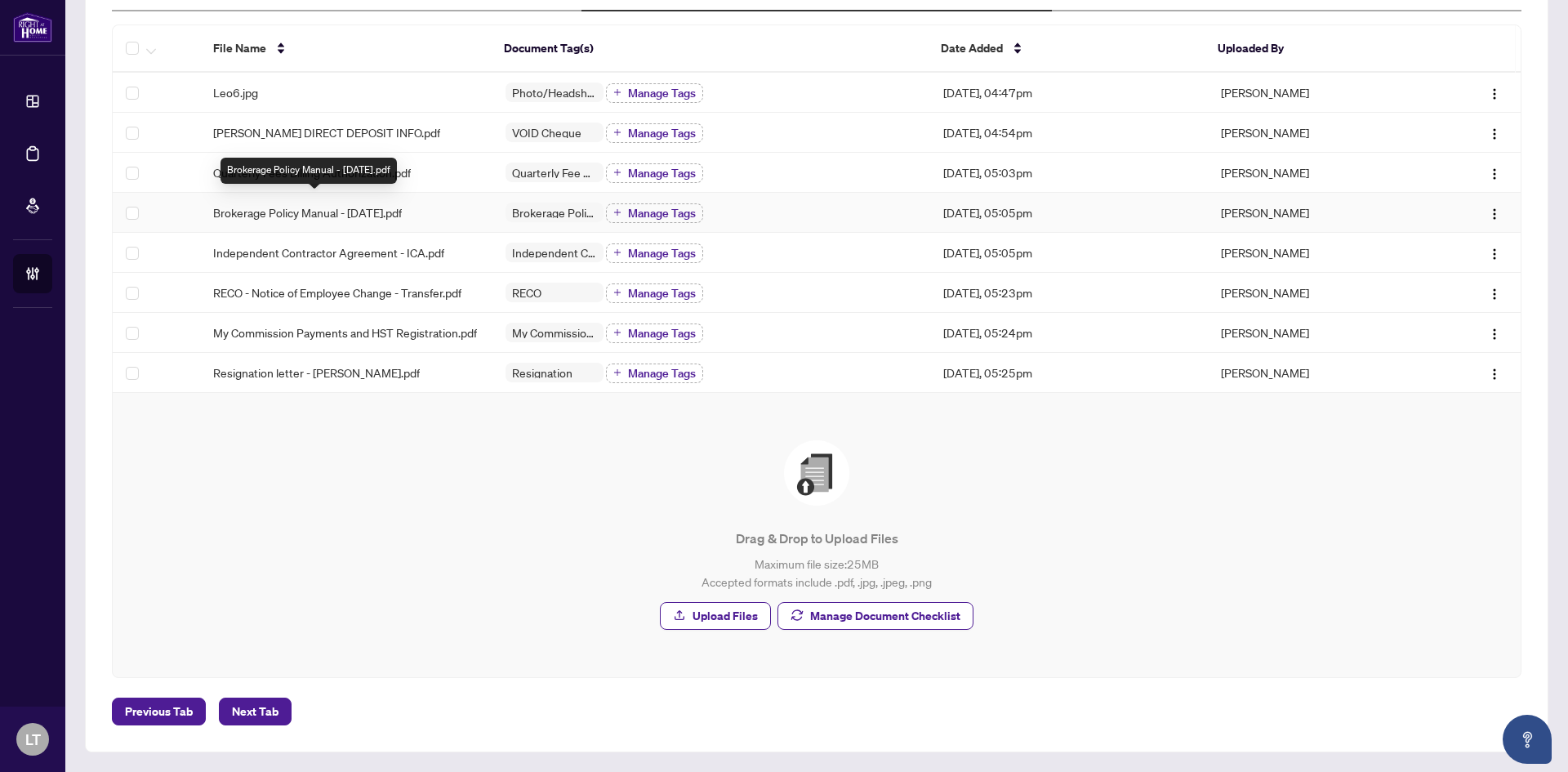
click at [335, 203] on span "Brokerage Policy Manual - [DATE].pdf" at bounding box center [307, 212] width 189 height 18
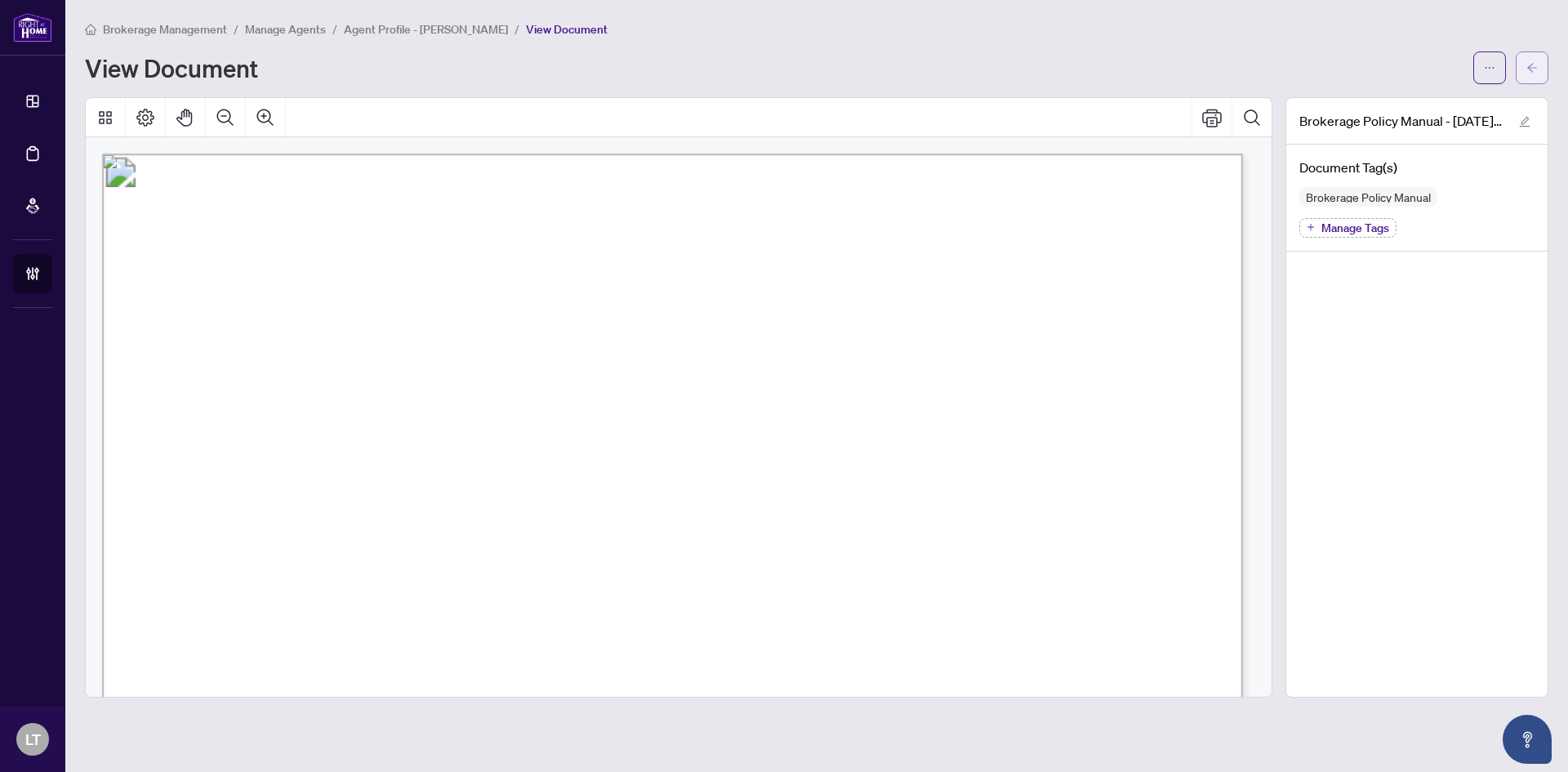
click at [1548, 60] on main "Brokerage Management / Manage Agents / Agent Profile - [PERSON_NAME] / View Doc…" at bounding box center [816, 386] width 1503 height 772
click at [1542, 61] on button "button" at bounding box center [1533, 68] width 33 height 33
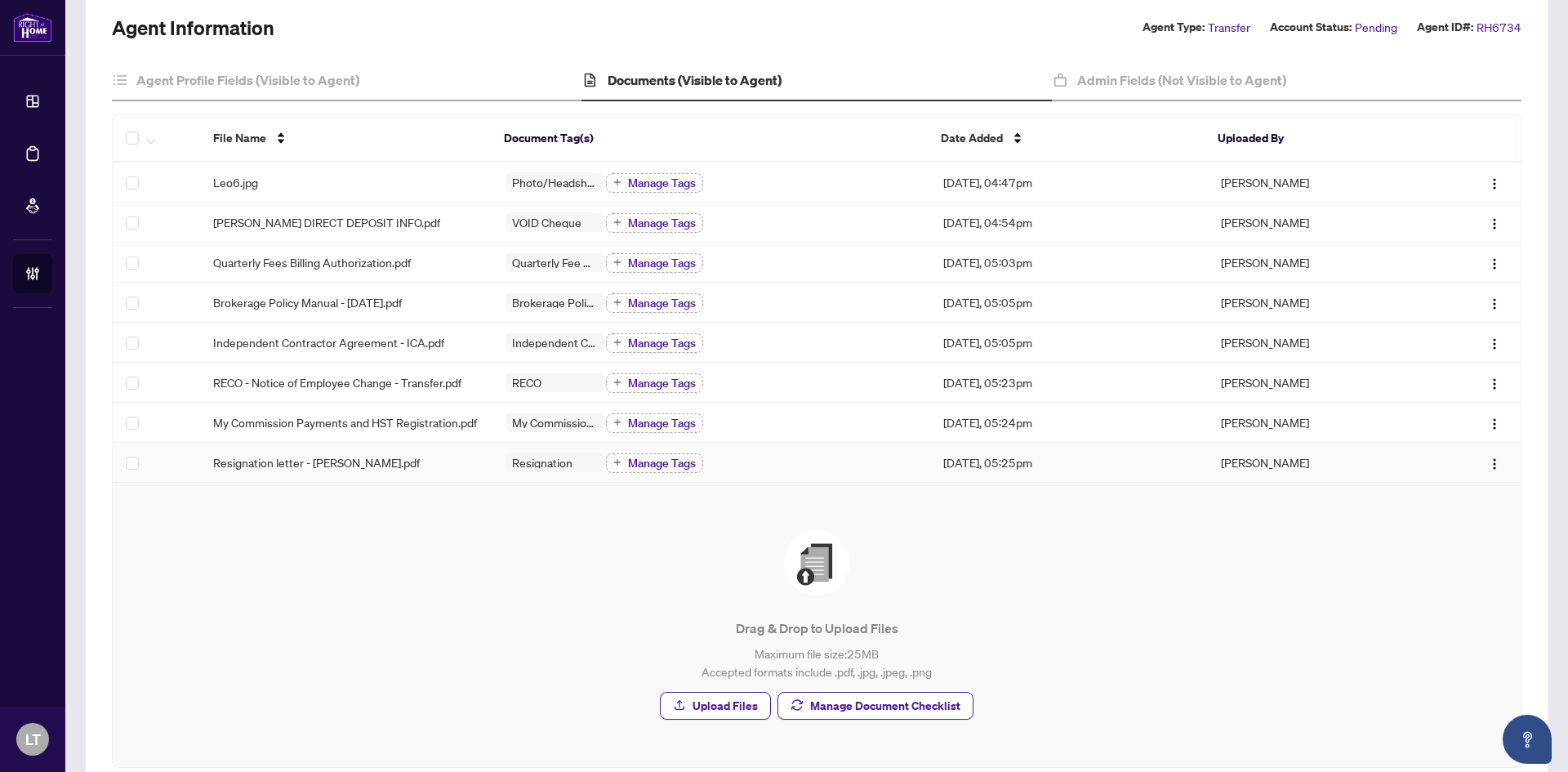
scroll to position [210, 0]
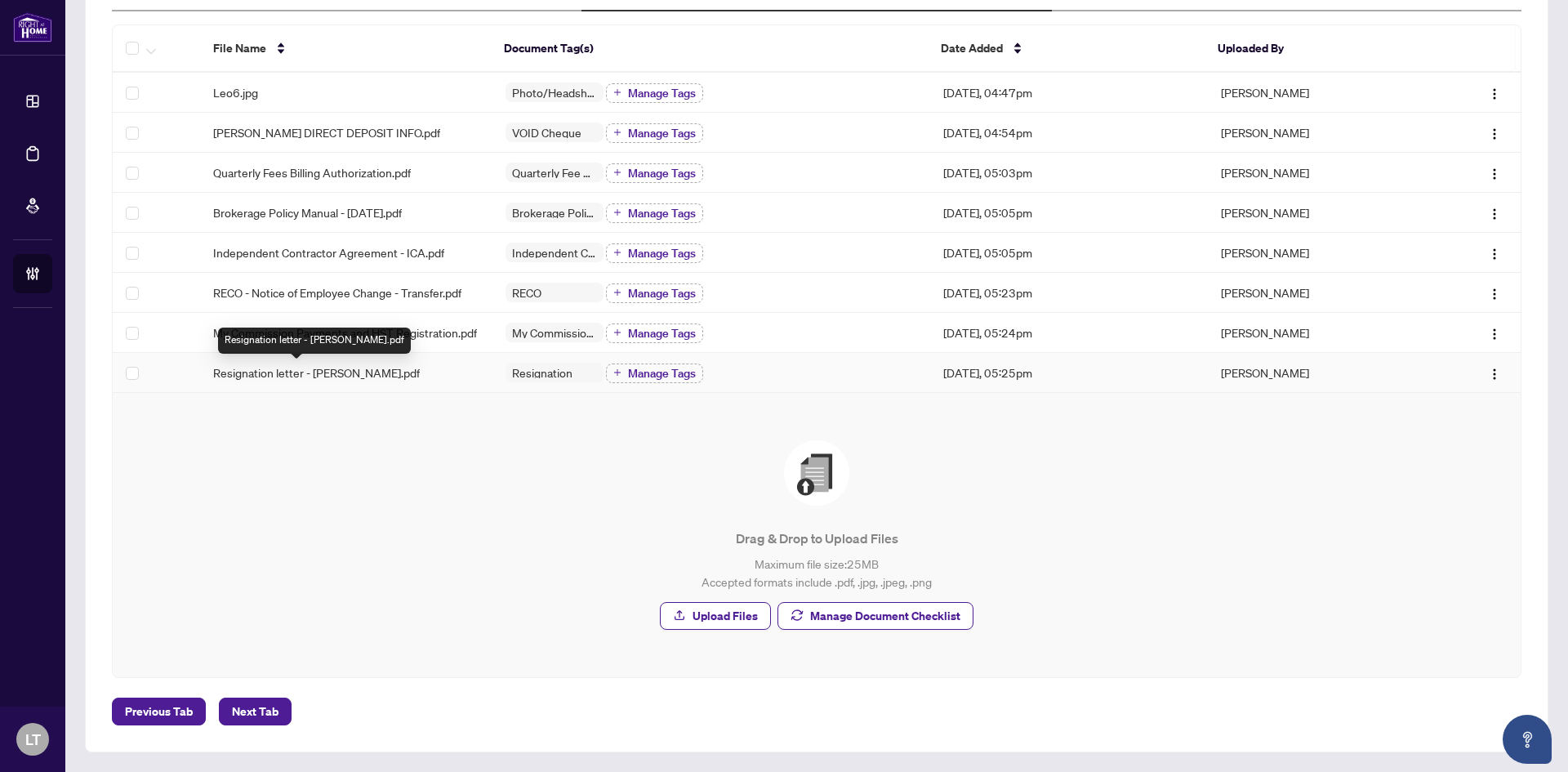
click at [341, 373] on span "Resignation letter - [PERSON_NAME].pdf" at bounding box center [316, 372] width 206 height 18
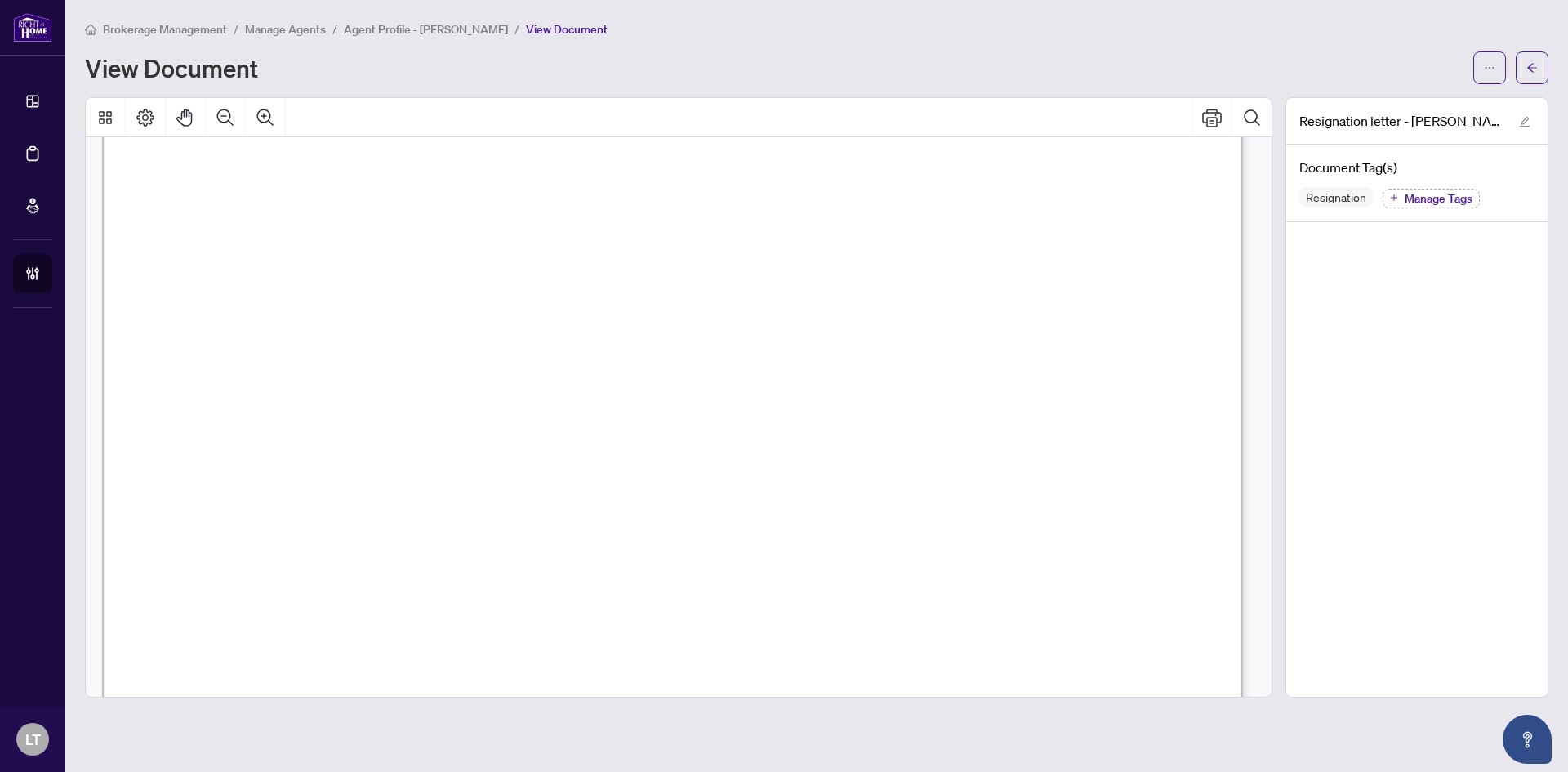
scroll to position [950, 0]
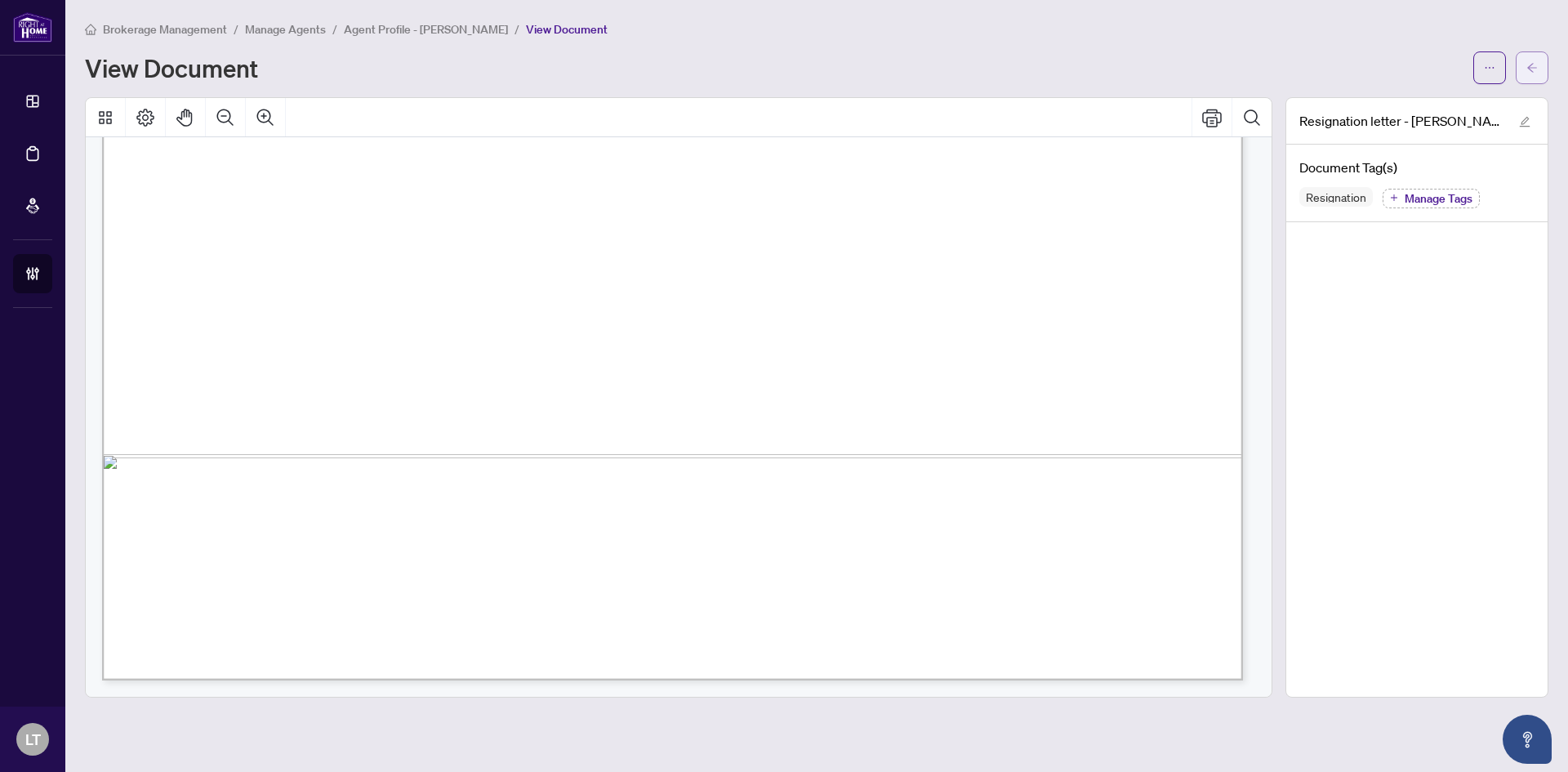
click at [1535, 68] on icon "arrow-left" at bounding box center [1533, 67] width 10 height 9
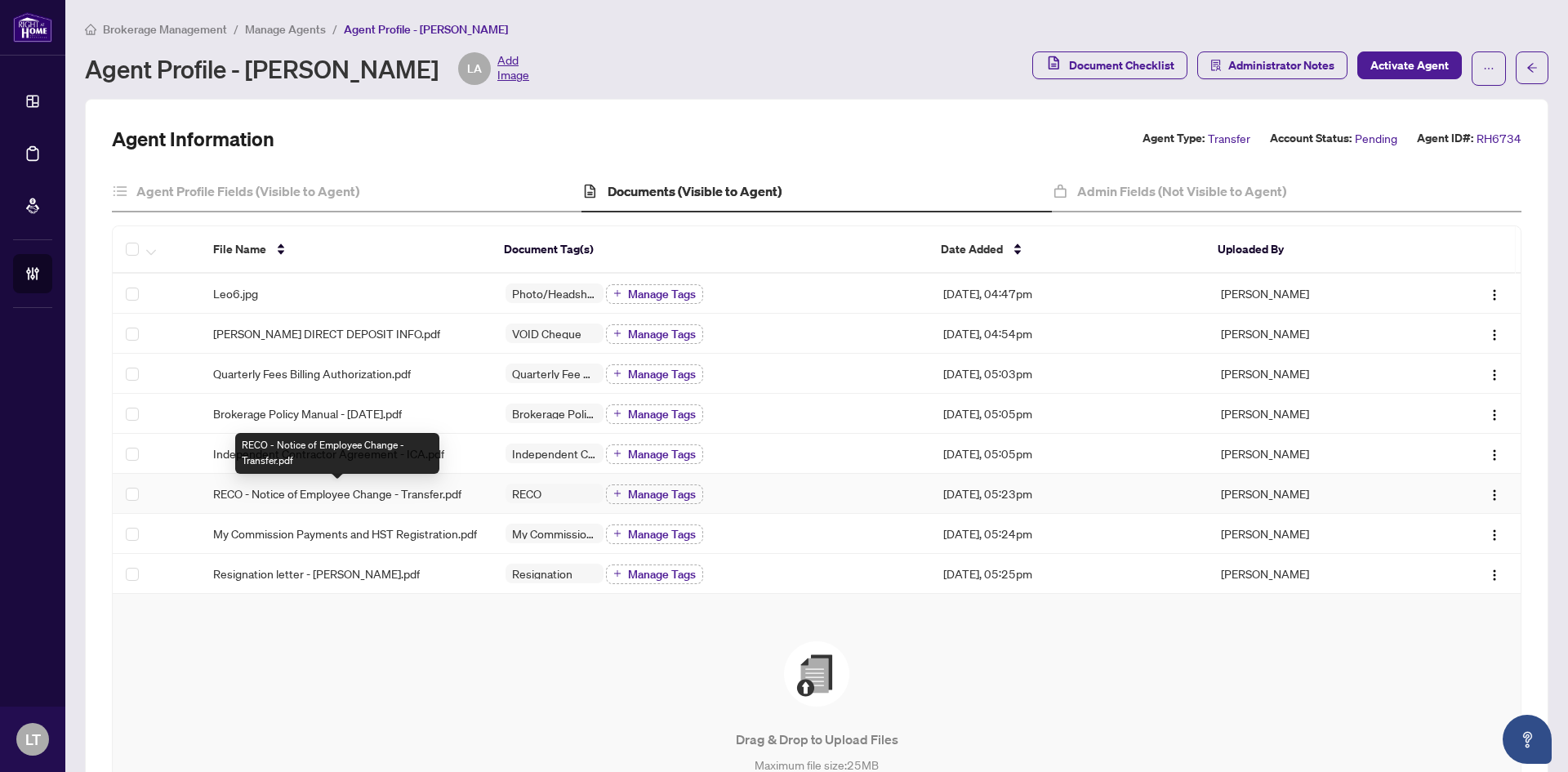
click at [331, 492] on span "RECO - Notice of Employee Change - Transfer.pdf" at bounding box center [337, 494] width 248 height 18
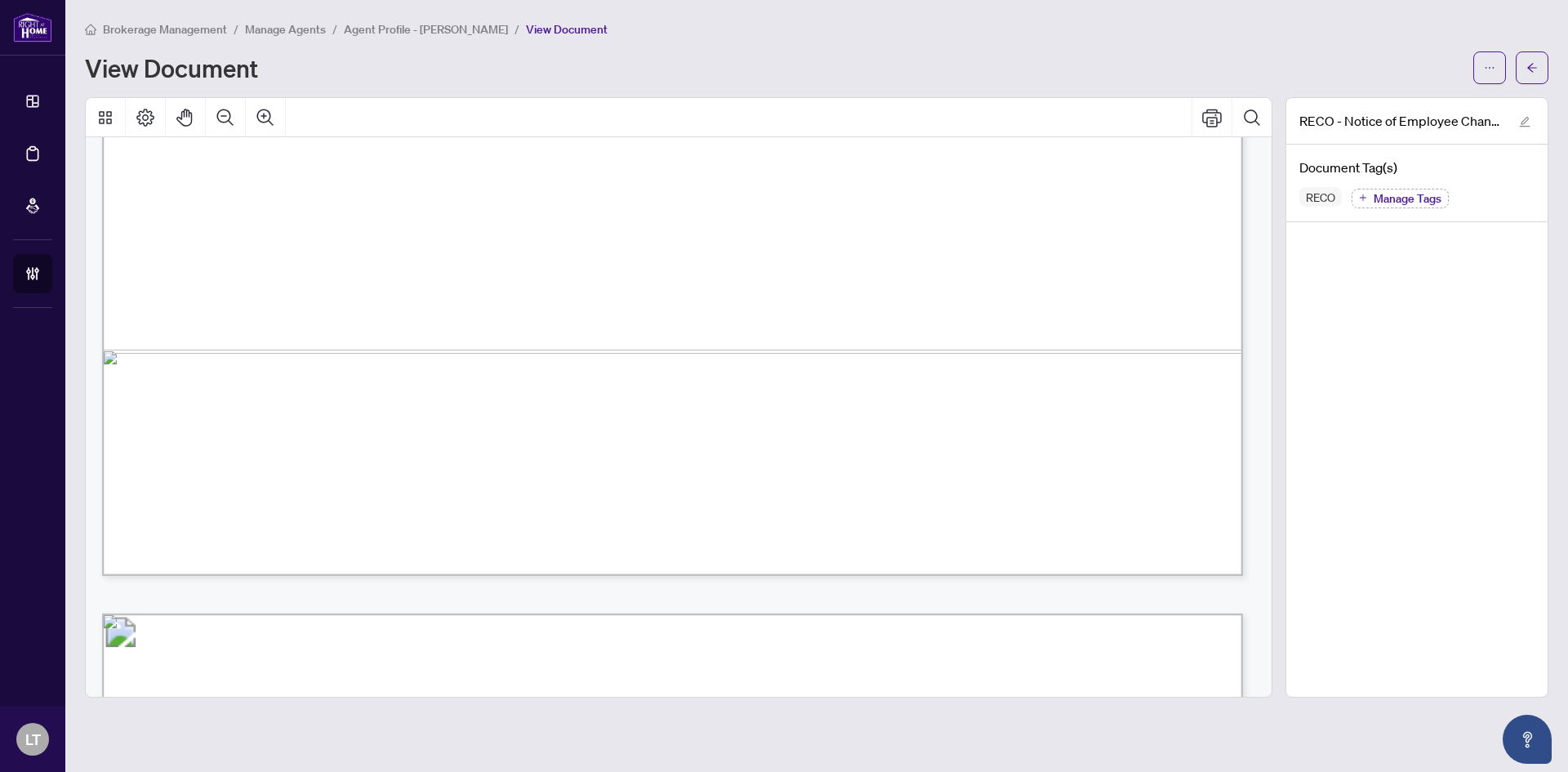
scroll to position [981, 0]
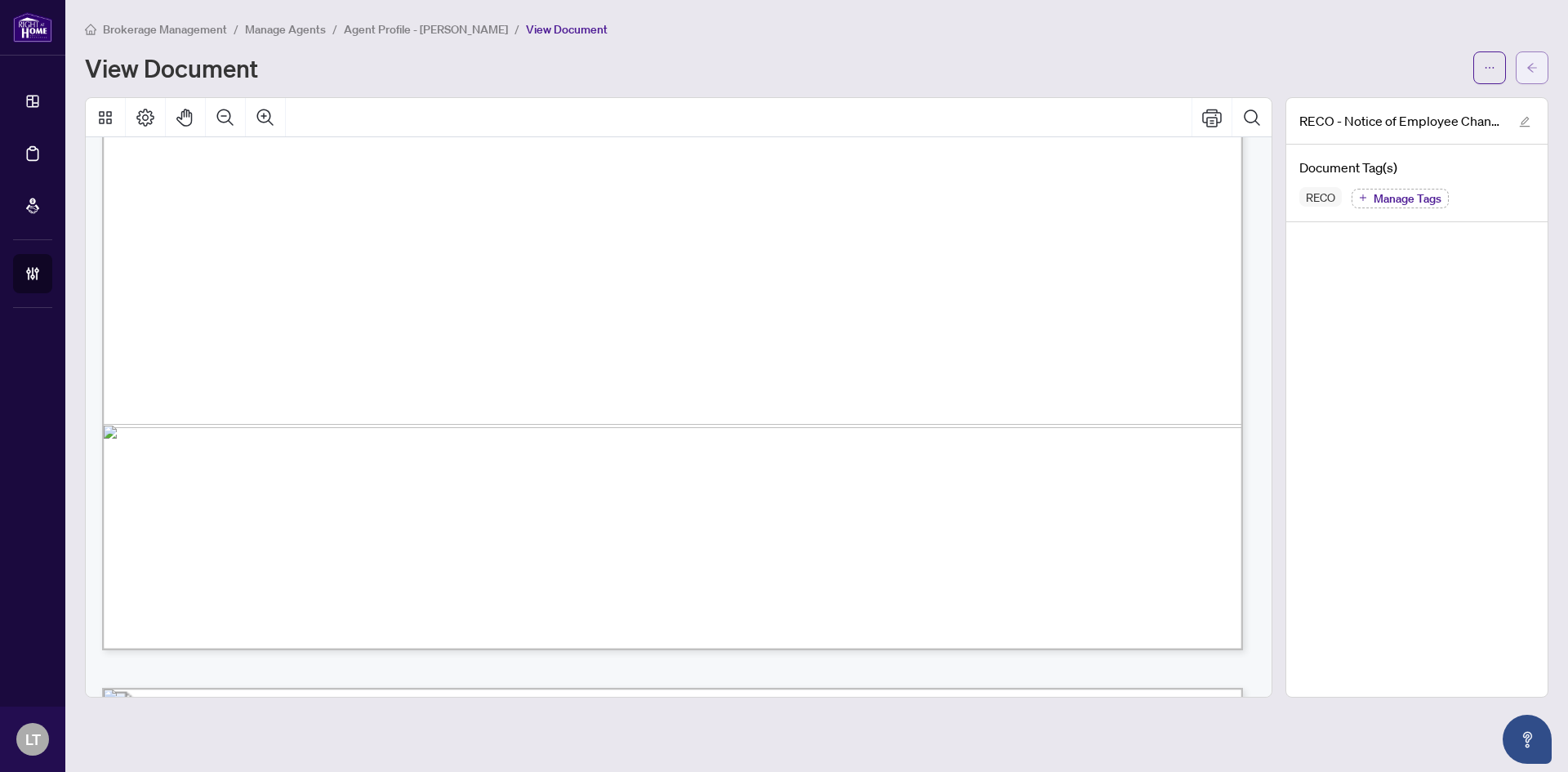
click at [1537, 64] on icon "arrow-left" at bounding box center [1533, 68] width 12 height 12
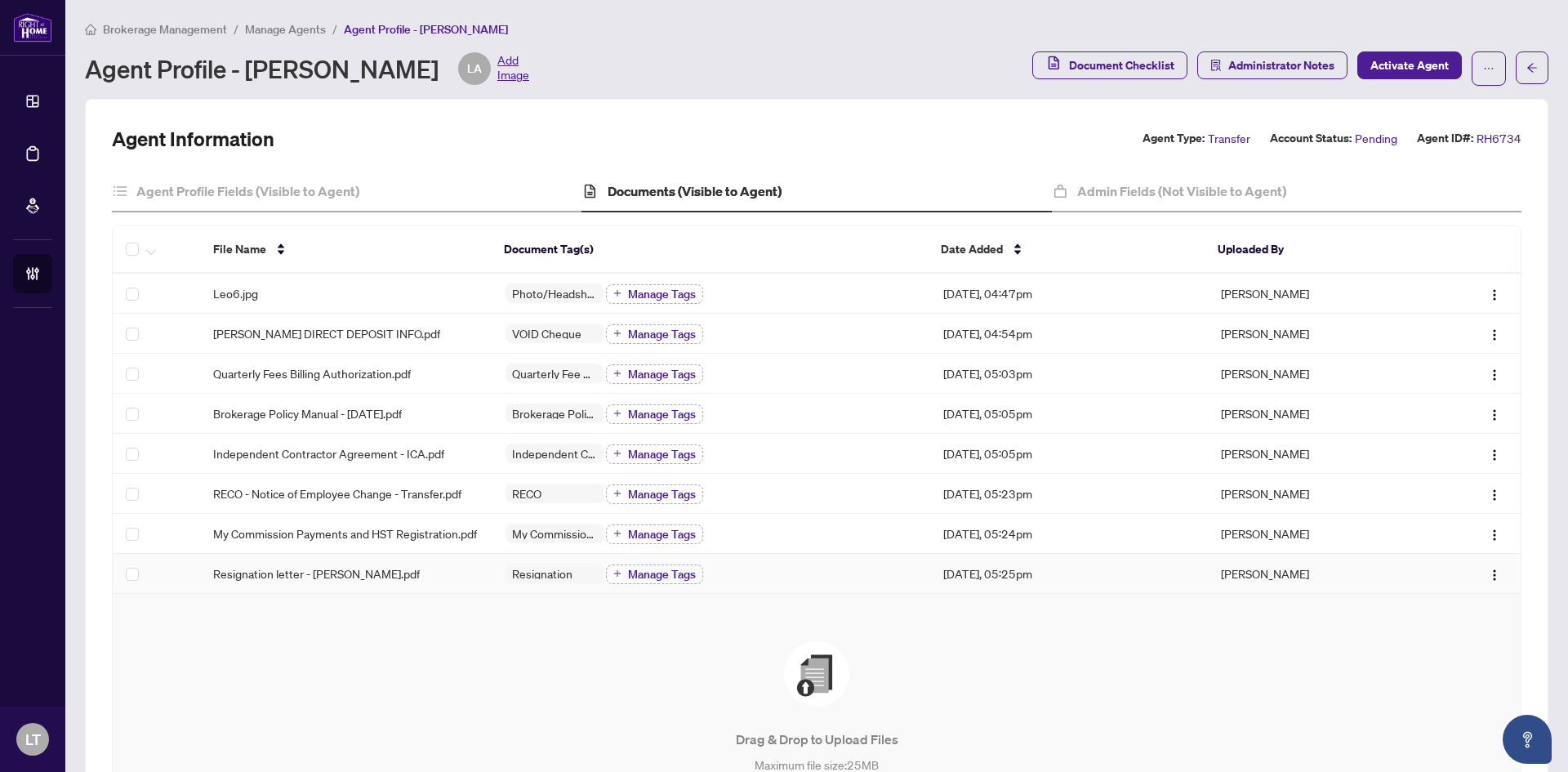
click at [257, 583] on span "Resignation letter - [PERSON_NAME].pdf" at bounding box center [316, 574] width 206 height 18
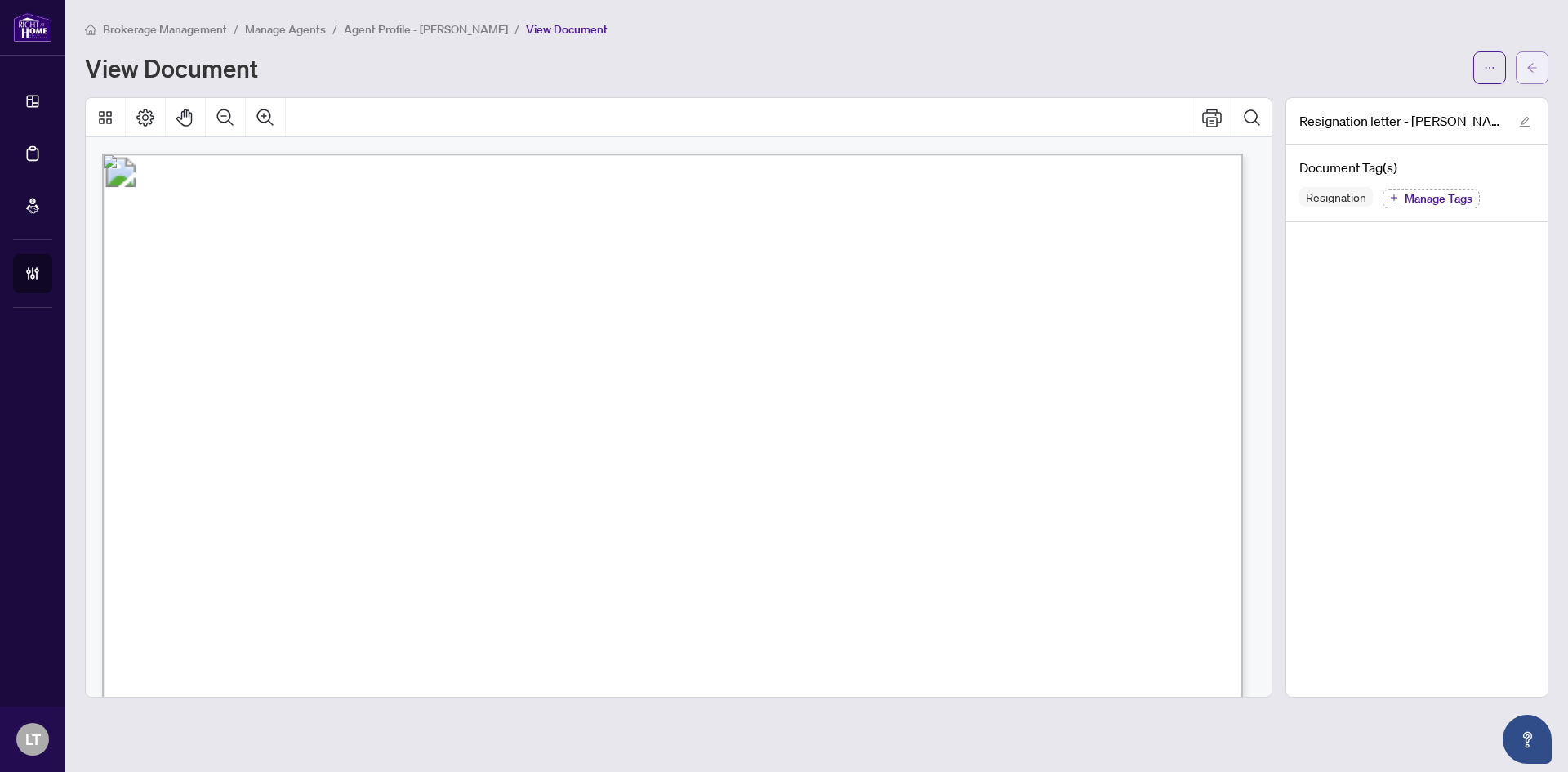
click at [1536, 68] on icon "arrow-left" at bounding box center [1533, 67] width 10 height 9
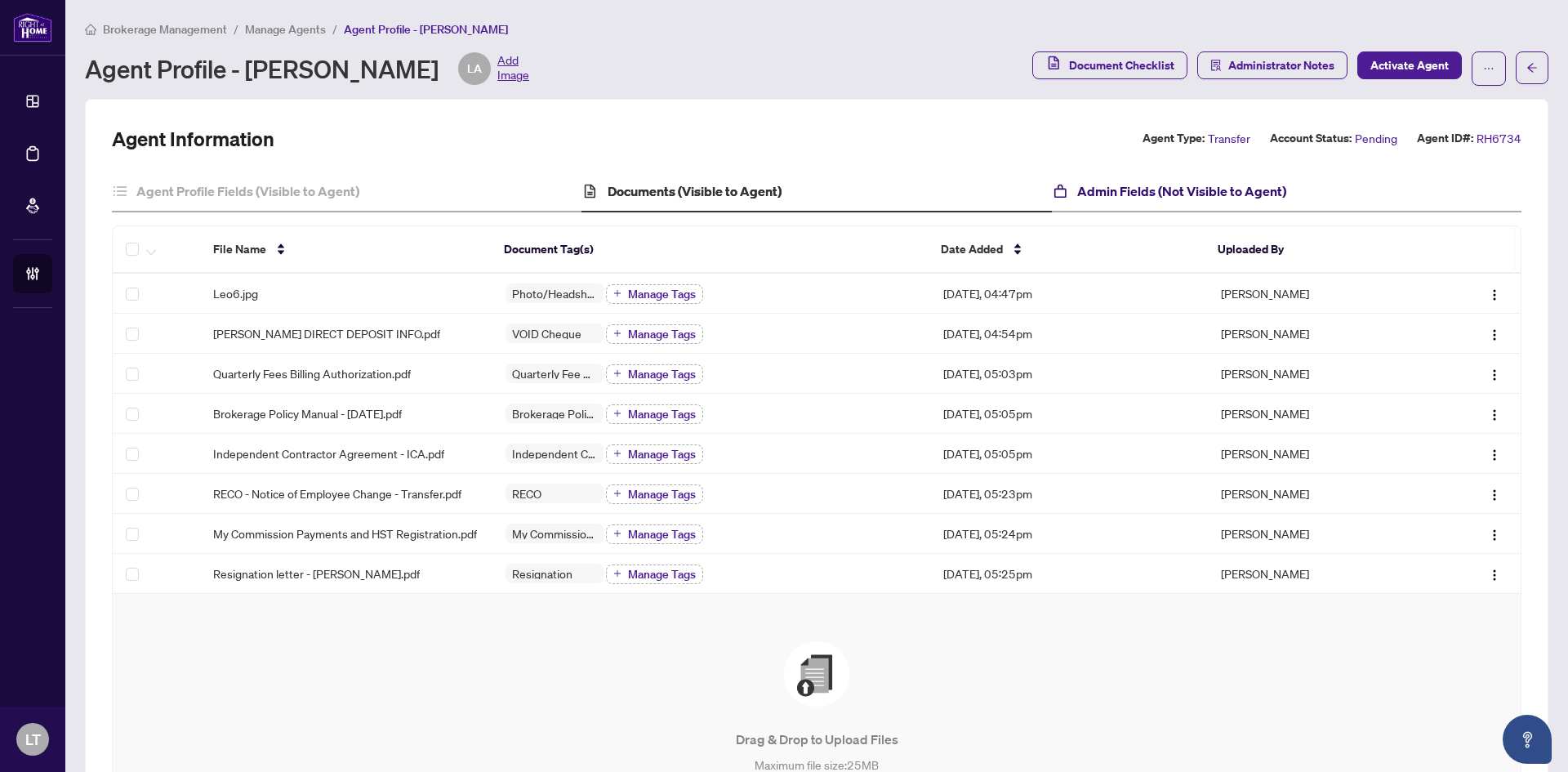
click at [1142, 196] on h4 "Admin Fields (Not Visible to Agent)" at bounding box center [1182, 192] width 209 height 20
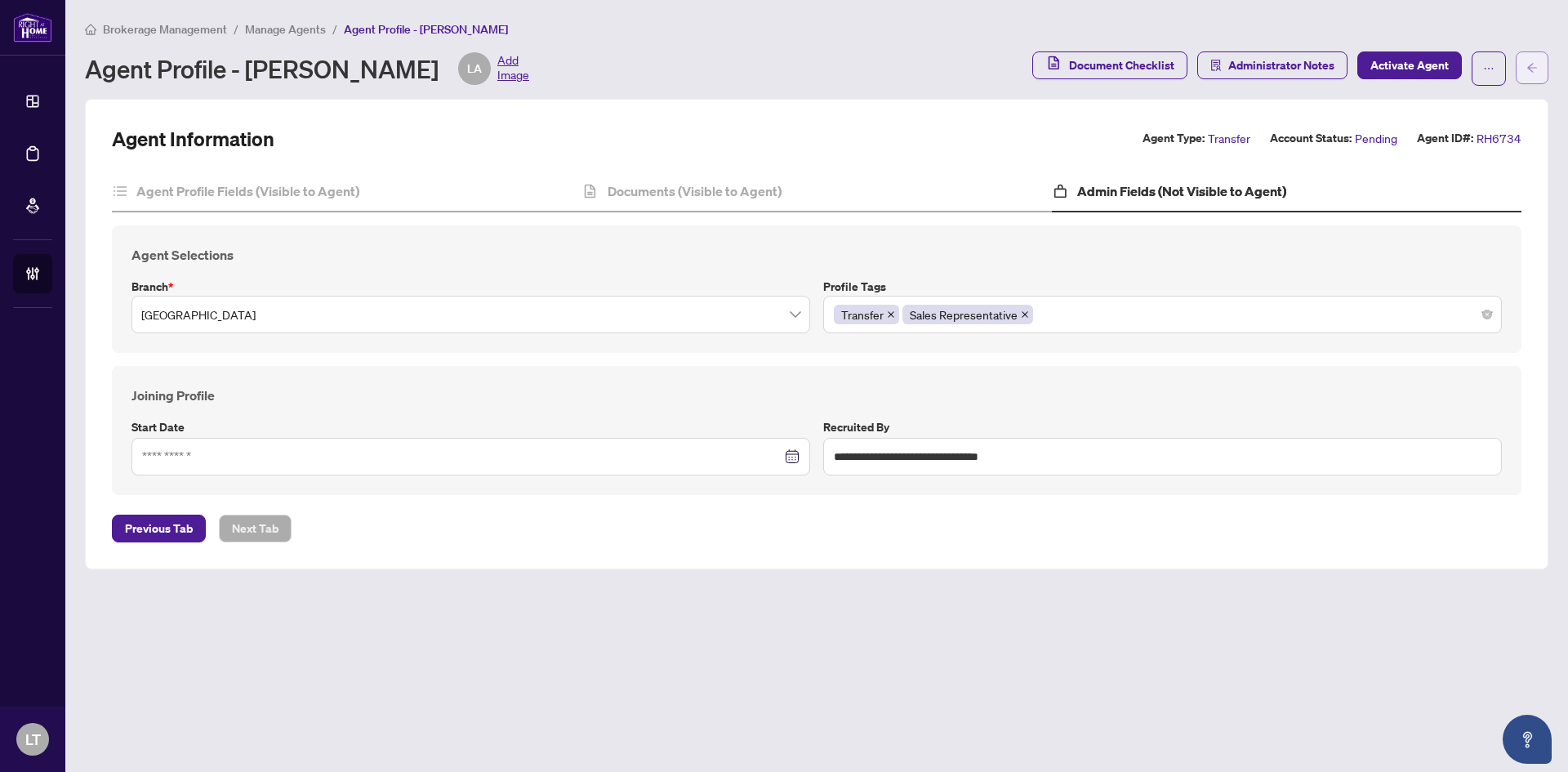
click at [1527, 82] on button "button" at bounding box center [1533, 68] width 33 height 33
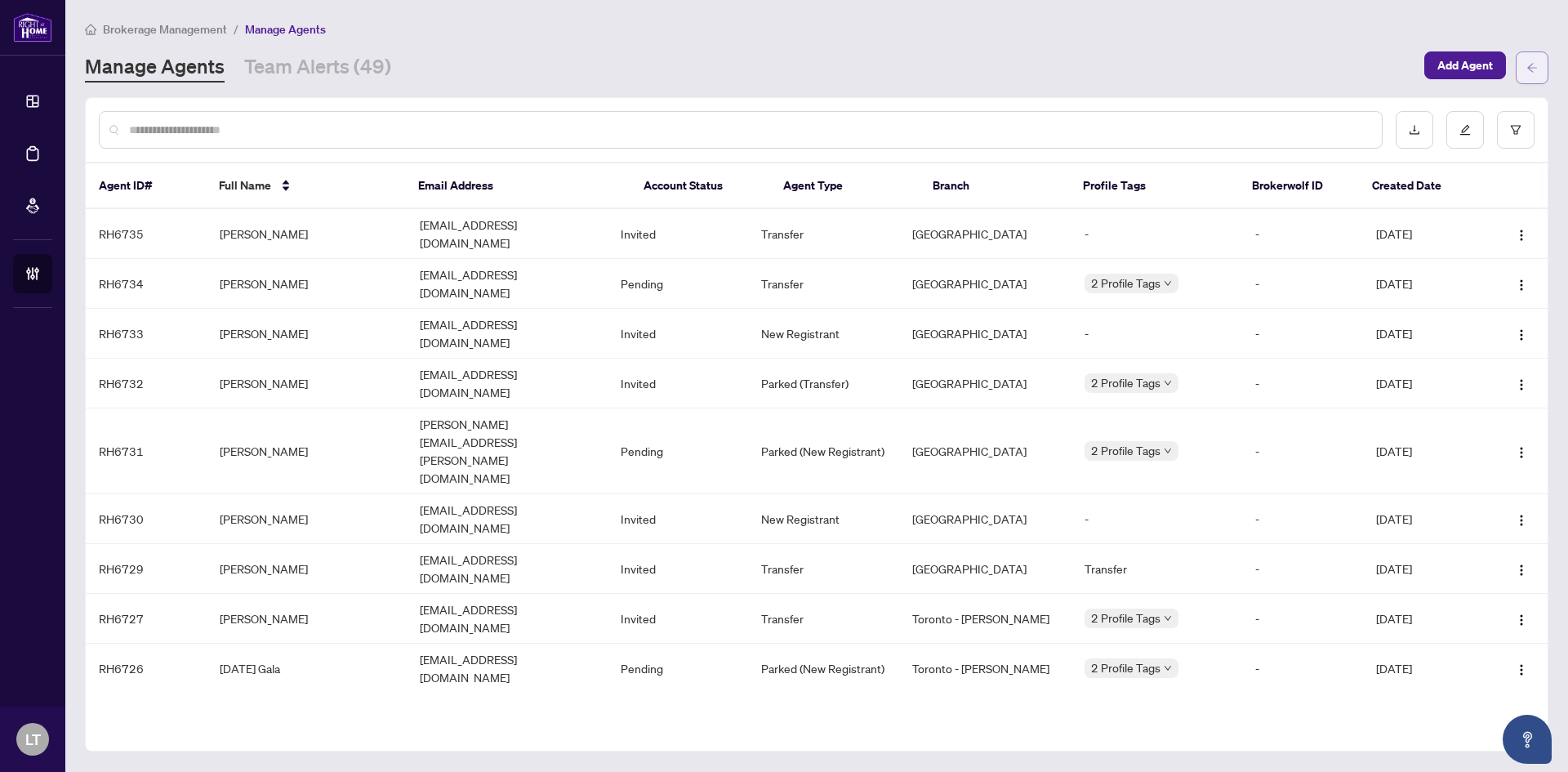
click at [1537, 69] on icon "arrow-left" at bounding box center [1533, 68] width 12 height 12
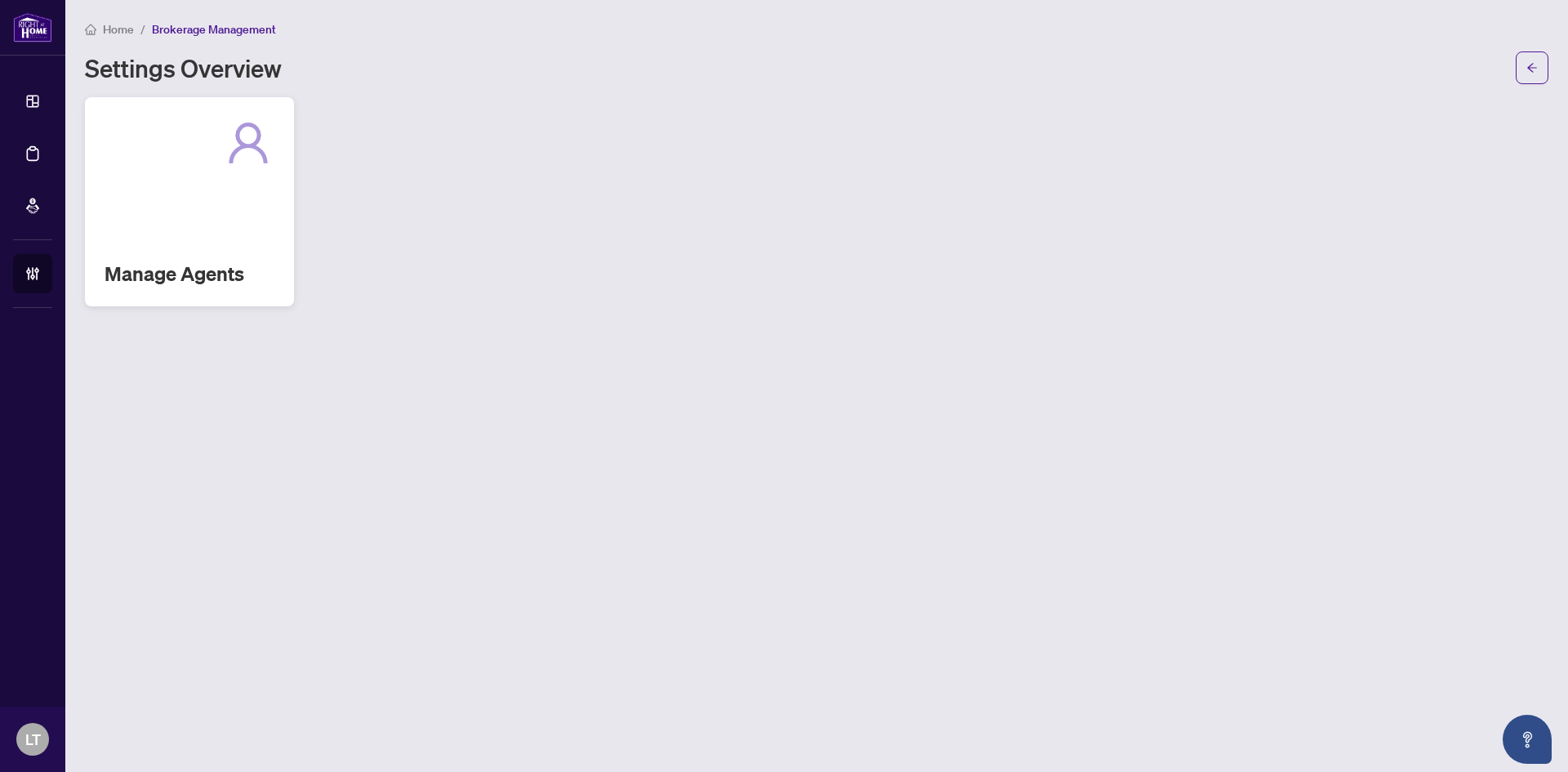
click at [224, 195] on div "Manage Agents" at bounding box center [189, 201] width 209 height 209
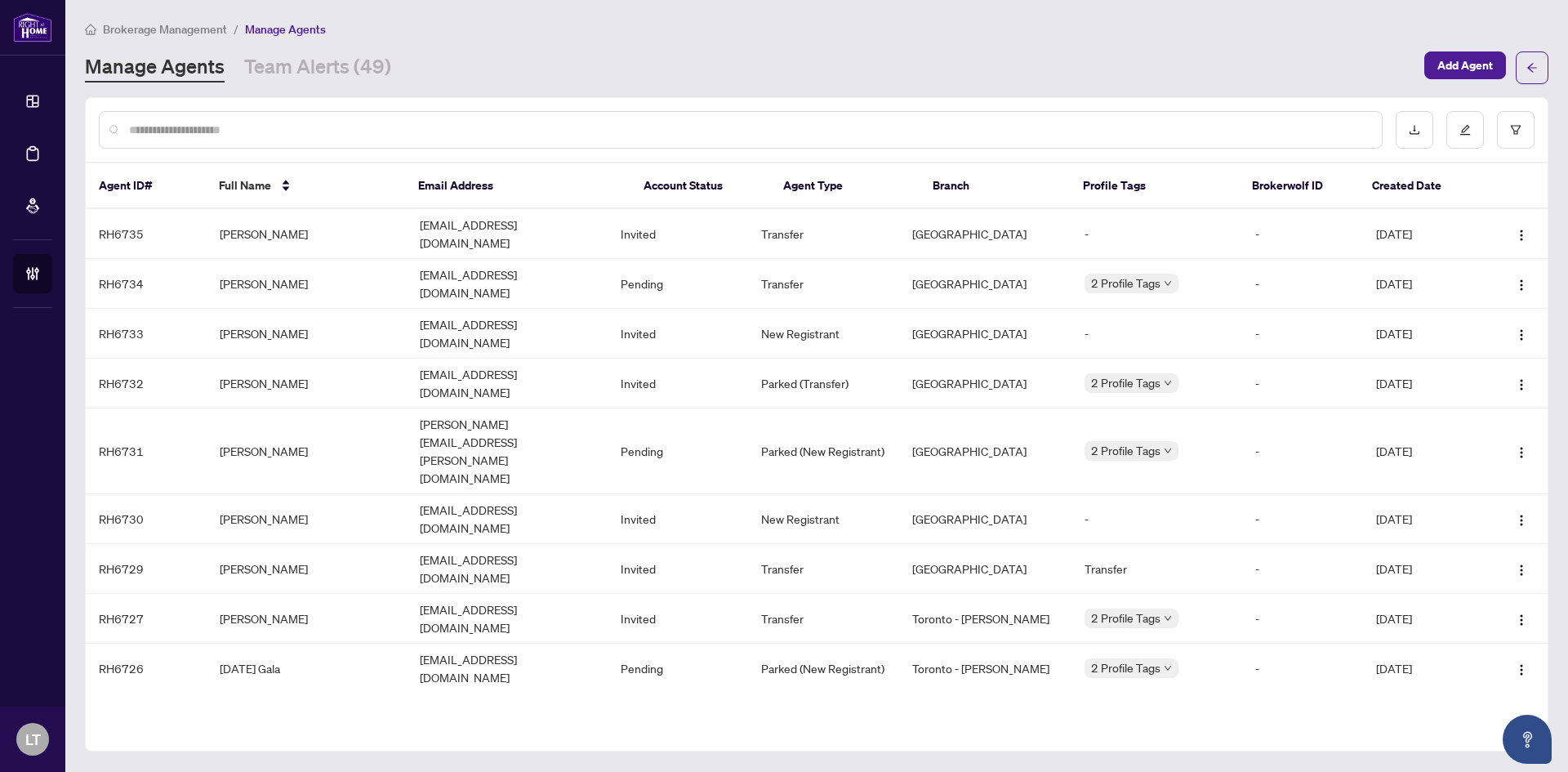
drag, startPoint x: 309, startPoint y: 111, endPoint x: 306, endPoint y: 121, distance: 10.4
click at [308, 116] on div at bounding box center [741, 130] width 1284 height 38
click at [307, 124] on input "text" at bounding box center [749, 130] width 1240 height 18
click at [347, 70] on link "Team Alerts (49)" at bounding box center [318, 68] width 147 height 30
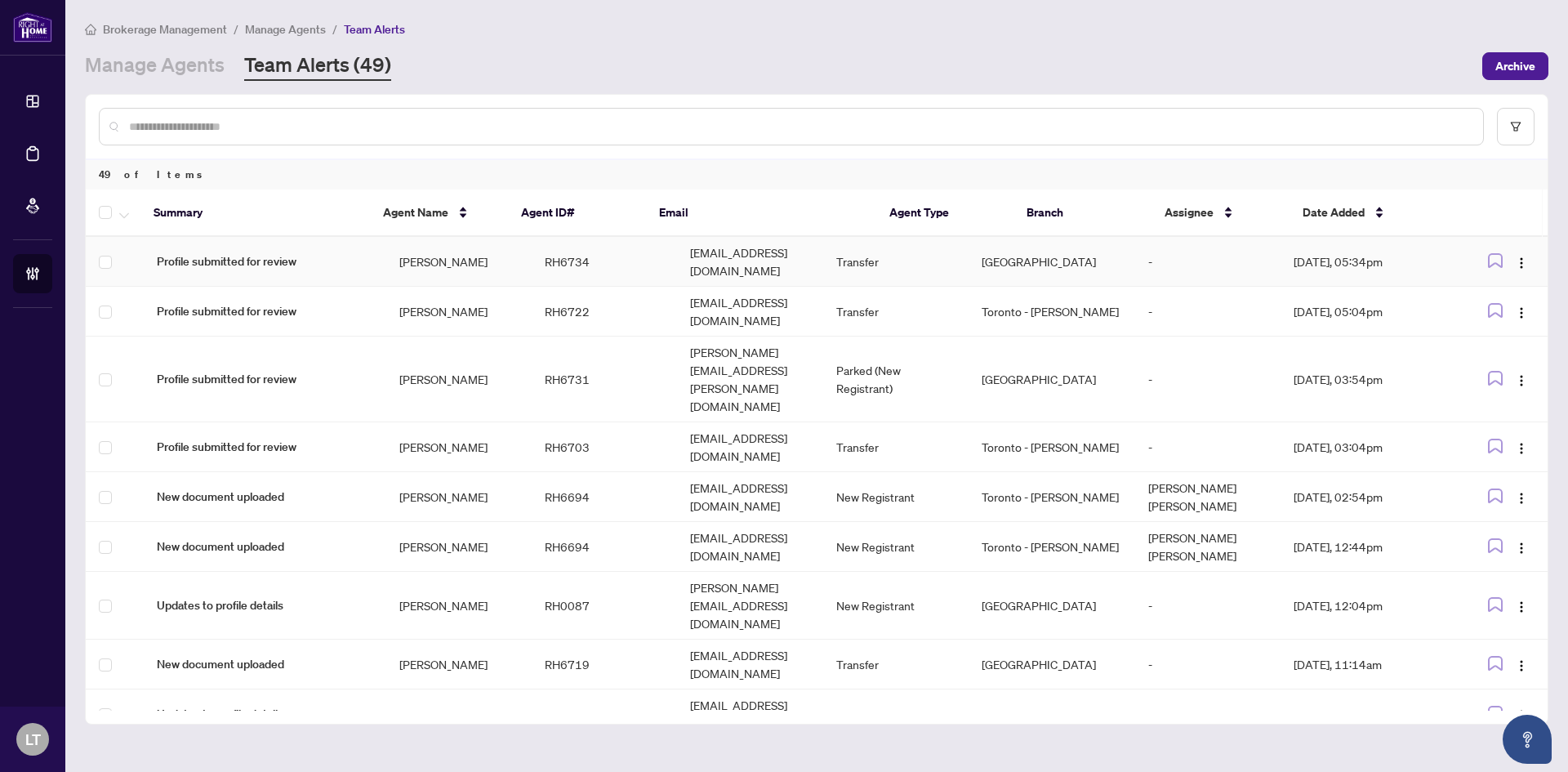
click at [399, 253] on td "[PERSON_NAME]" at bounding box center [459, 262] width 145 height 50
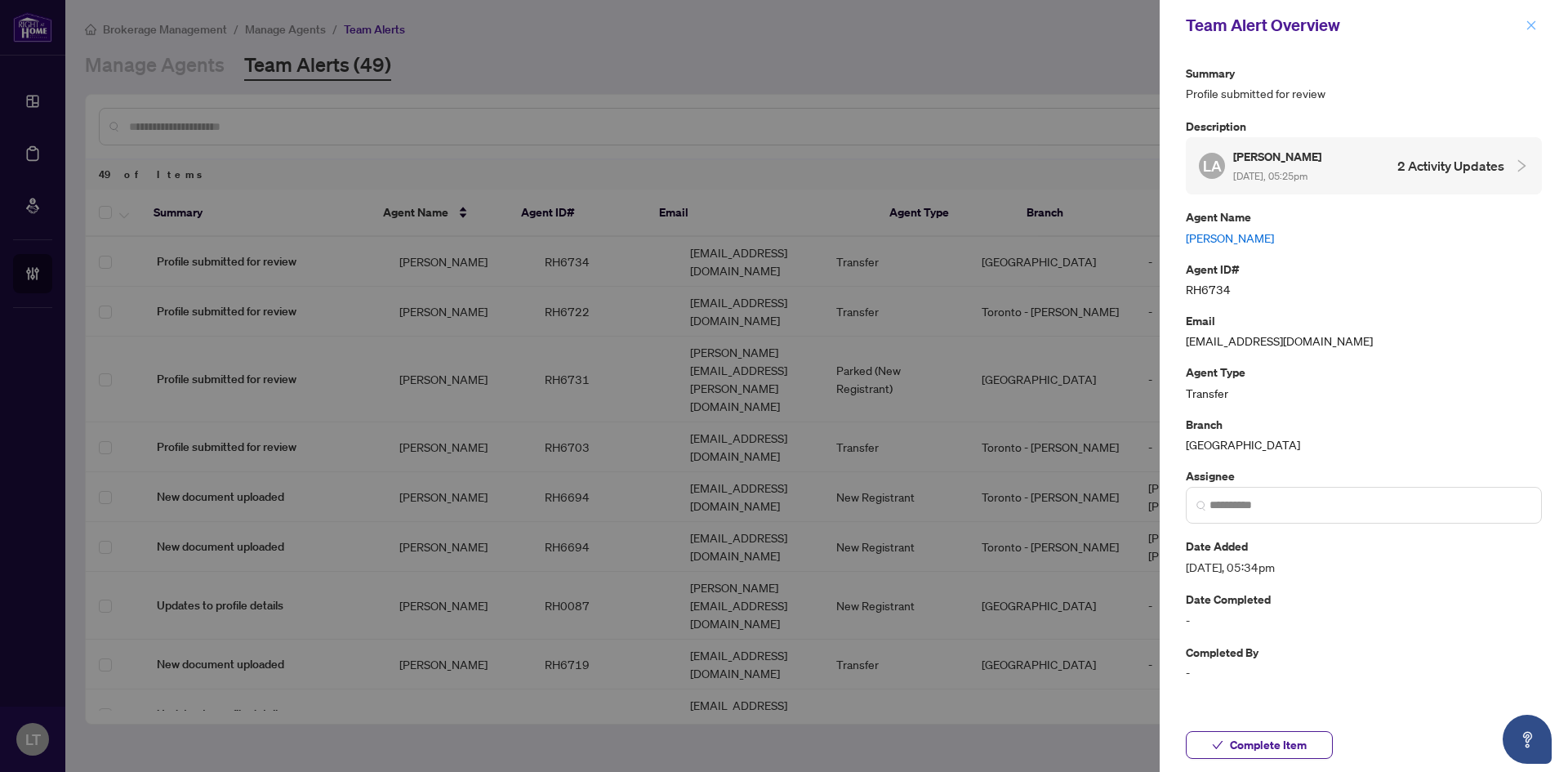
click at [1529, 27] on icon "close" at bounding box center [1532, 26] width 12 height 12
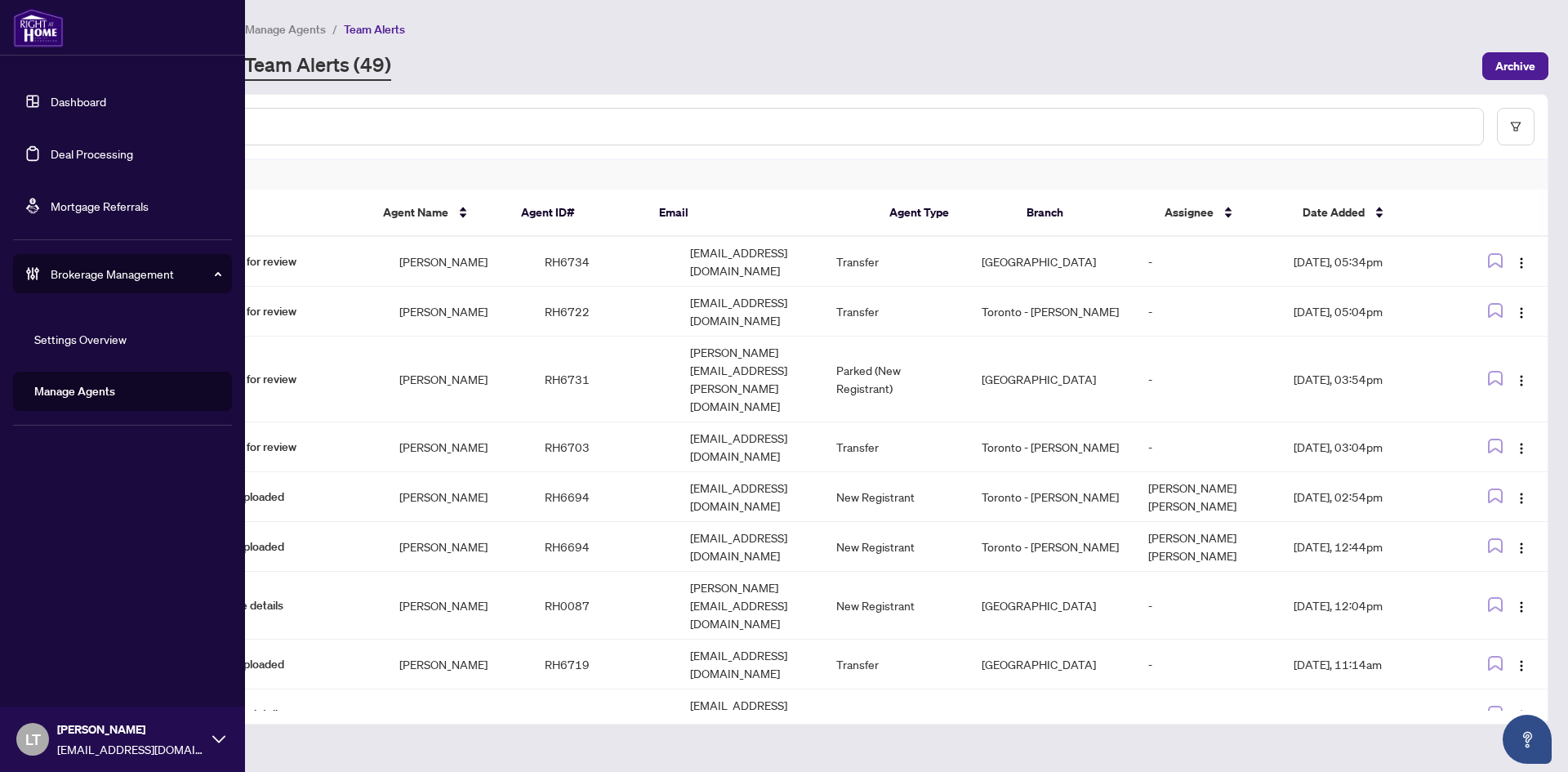
click at [229, 741] on div "LT [PERSON_NAME] [EMAIL_ADDRESS][DOMAIN_NAME]" at bounding box center [122, 739] width 245 height 65
click at [76, 678] on span "Logout" at bounding box center [65, 677] width 37 height 26
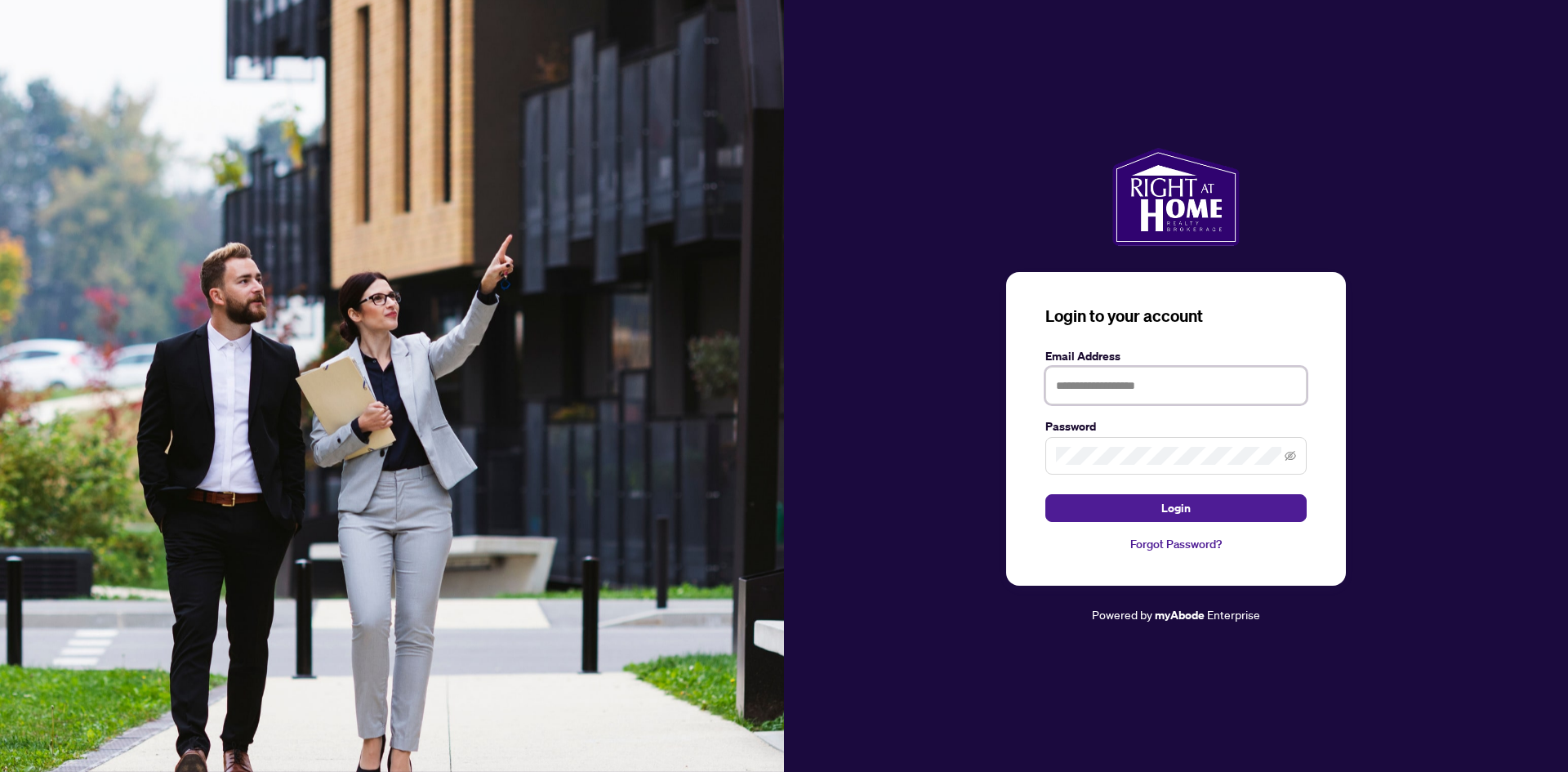
type input "**********"
